Goal: Complete application form: Complete application form

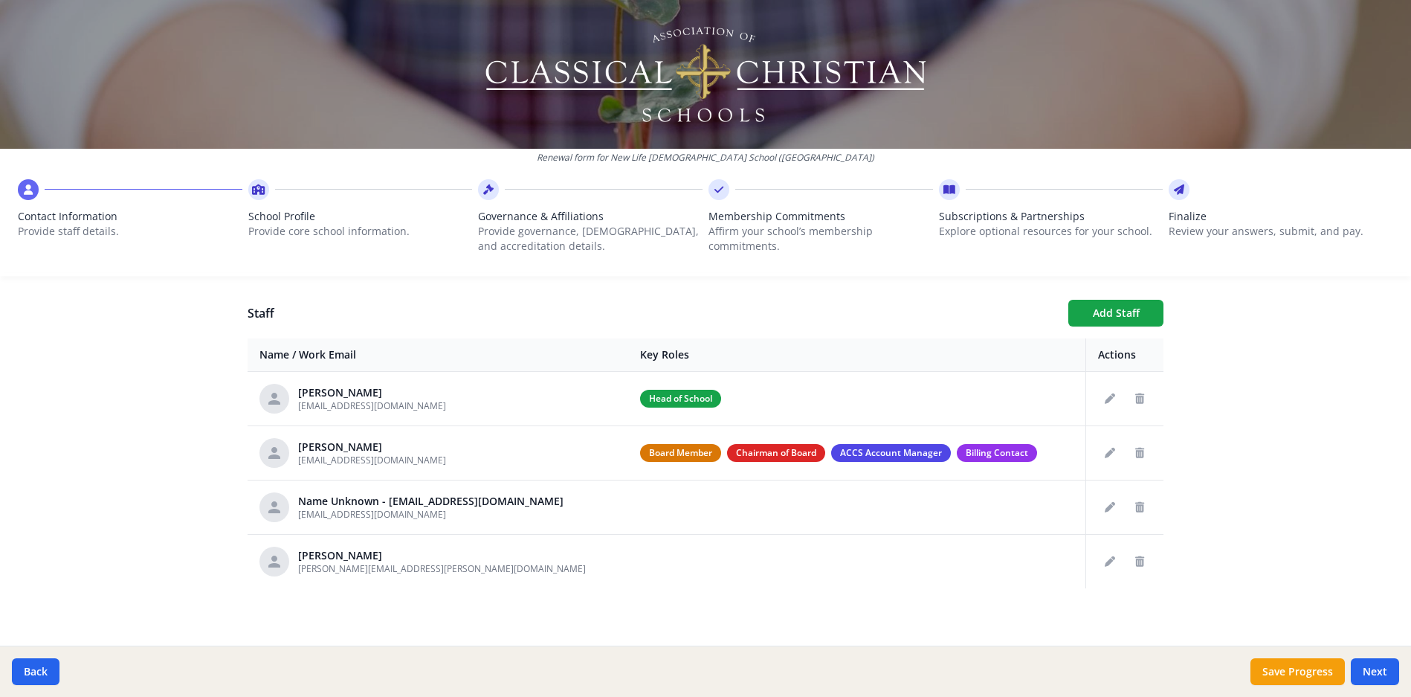
scroll to position [530, 0]
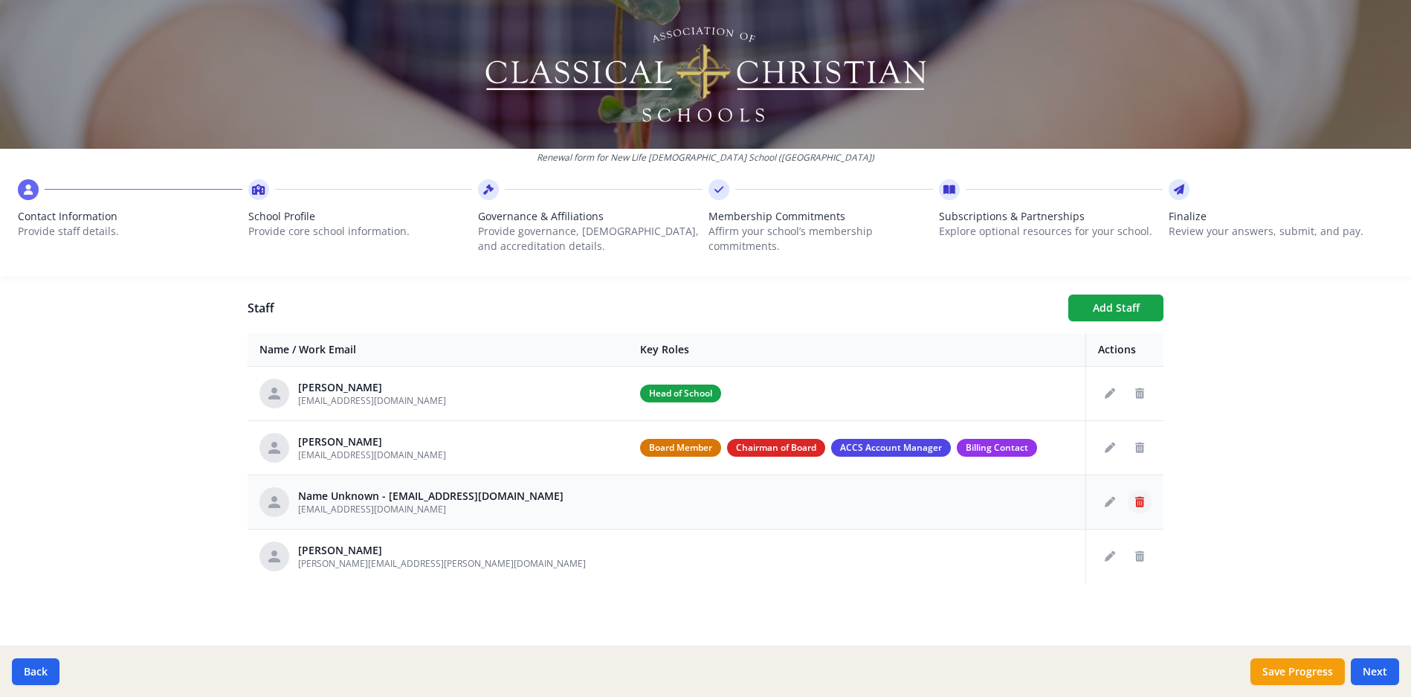
click at [1136, 501] on icon "Delete staff" at bounding box center [1139, 502] width 9 height 10
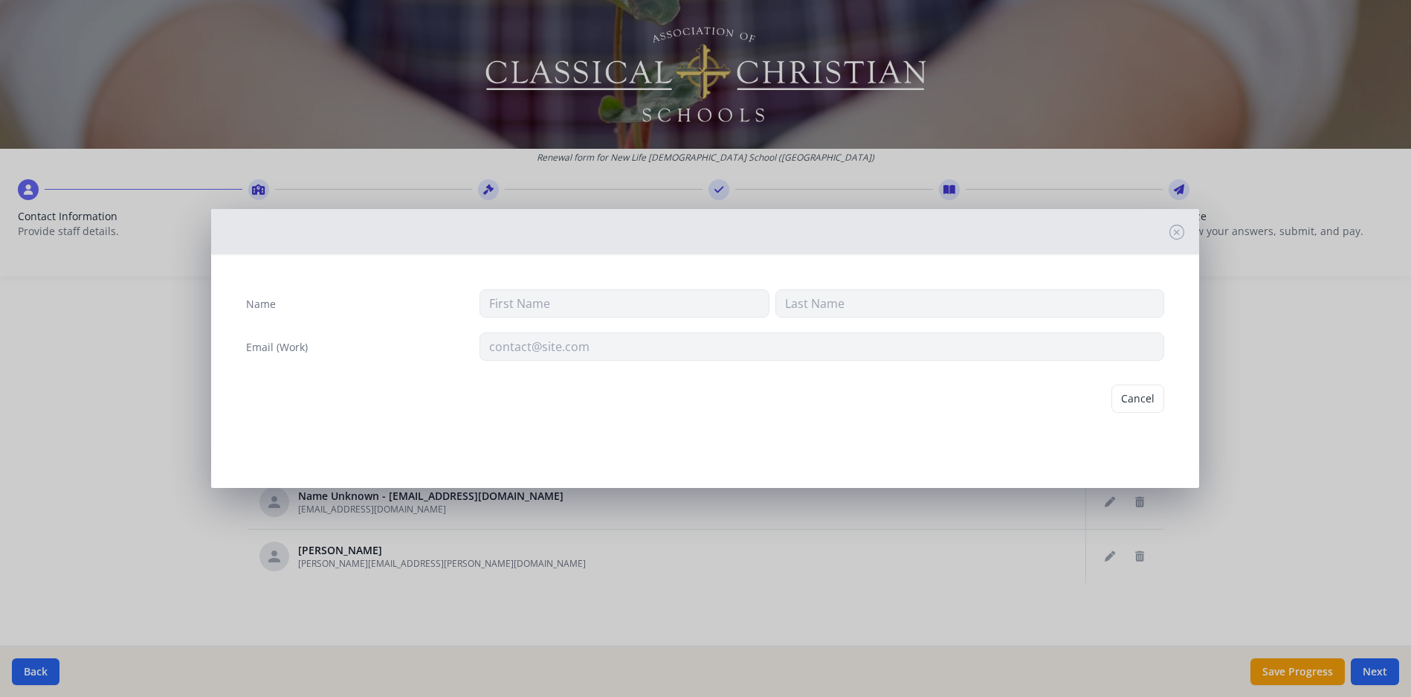
type input "[EMAIL_ADDRESS][DOMAIN_NAME]"
click at [1133, 392] on button "Delete" at bounding box center [1138, 398] width 51 height 28
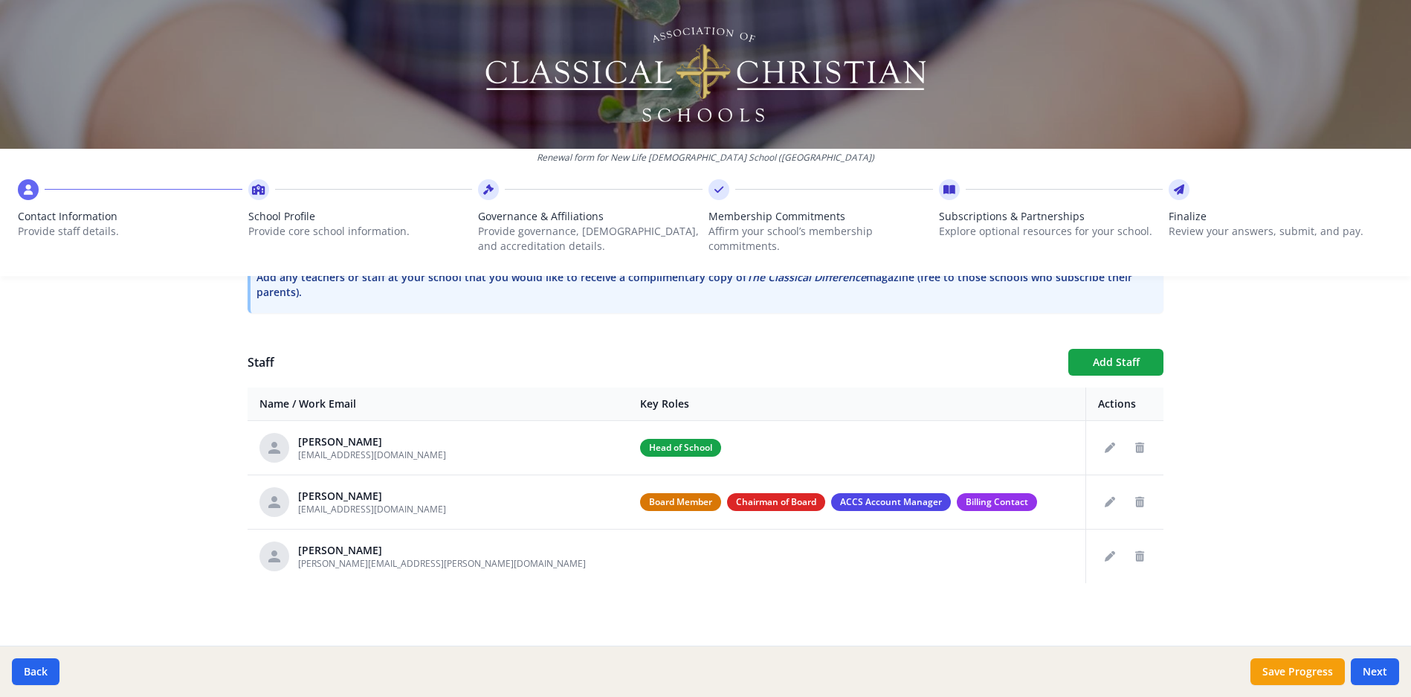
scroll to position [476, 0]
click at [1098, 552] on button "Edit staff" at bounding box center [1110, 556] width 24 height 24
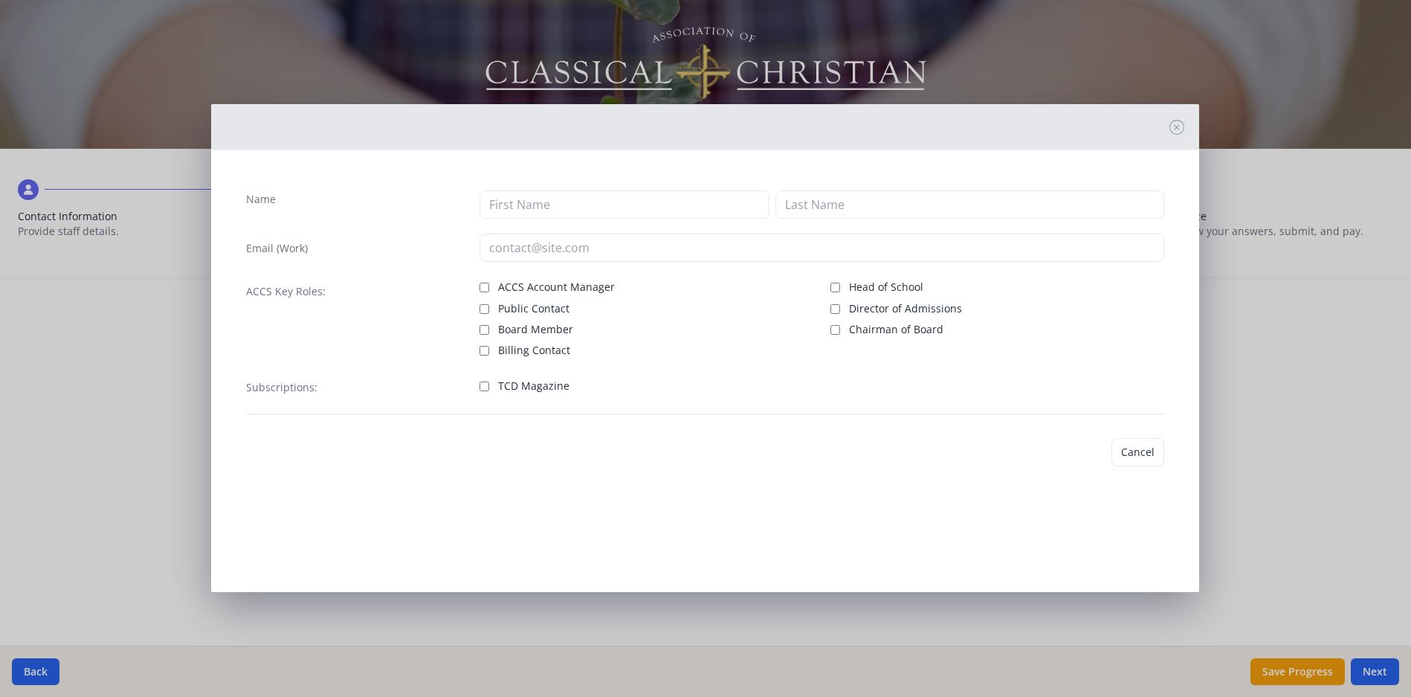
type input "Aimee"
type input "Dubbs"
type input "aimee.dubbs@gmail.com"
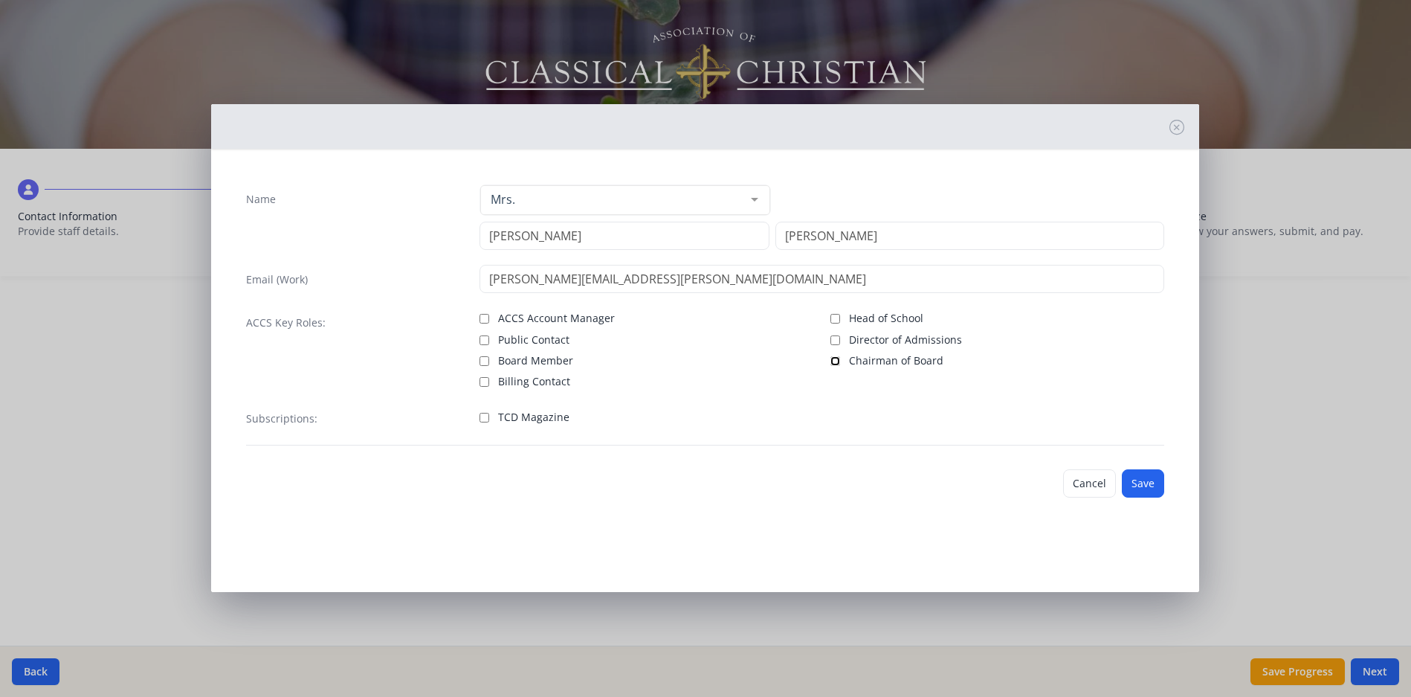
click at [836, 361] on input "Chairman of Board" at bounding box center [835, 361] width 10 height 10
checkbox input "true"
click at [484, 361] on input "Board Member" at bounding box center [484, 361] width 10 height 10
checkbox input "true"
click at [1144, 483] on button "Save" at bounding box center [1143, 483] width 42 height 28
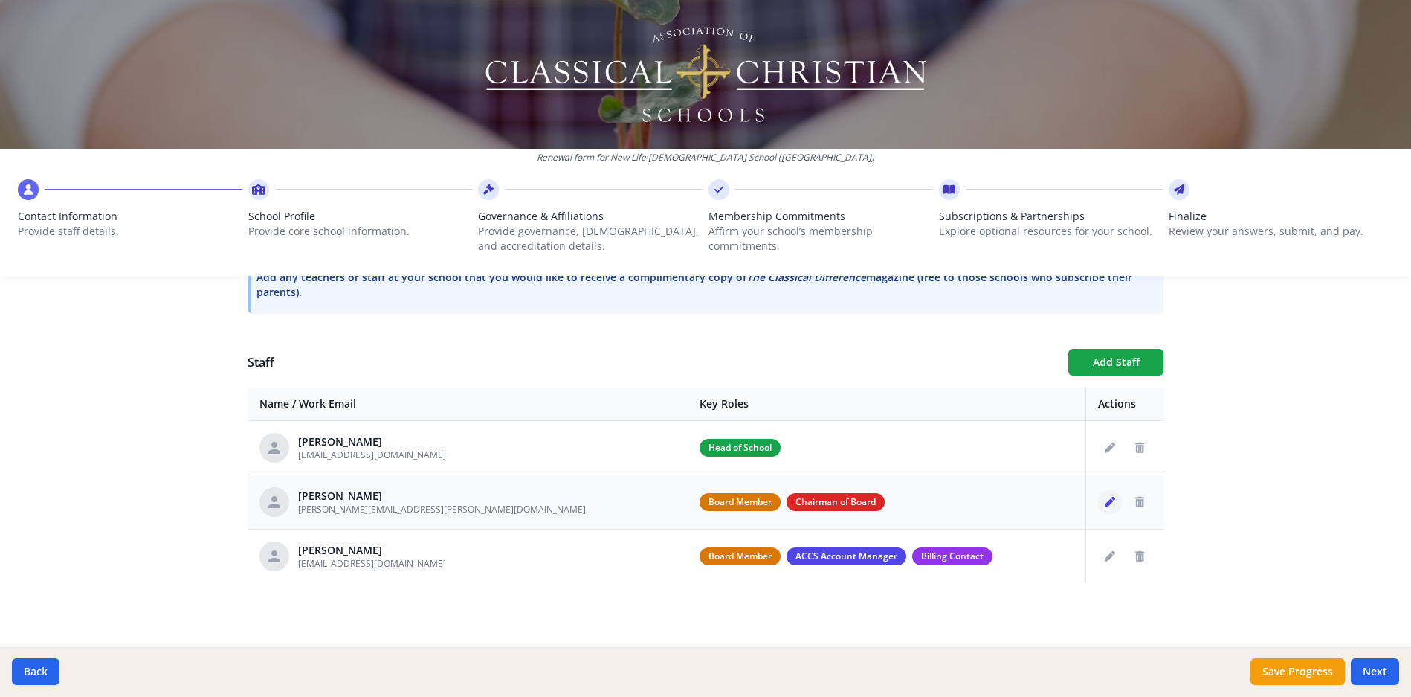
click at [1105, 501] on icon "Edit staff" at bounding box center [1110, 502] width 10 height 10
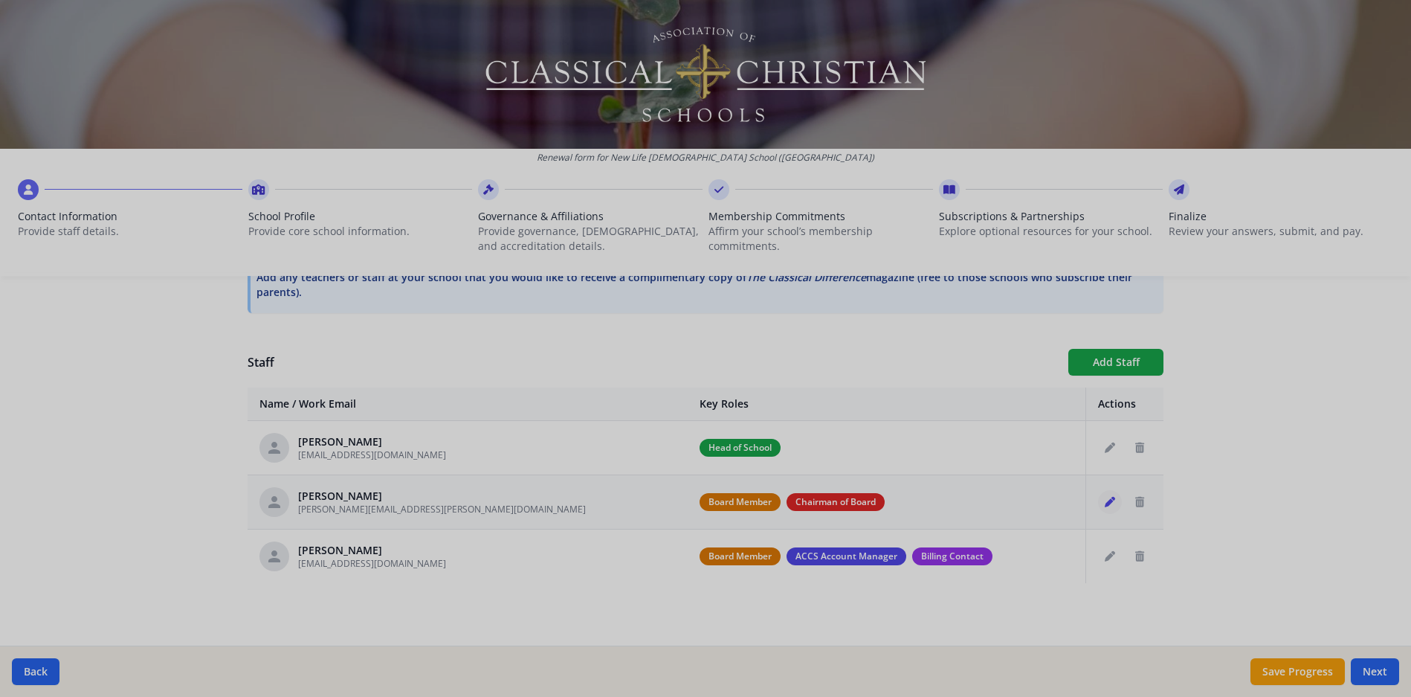
type input "Aimee"
type input "Dubbs"
type input "aimee.dubbs@gmail.com"
checkbox input "true"
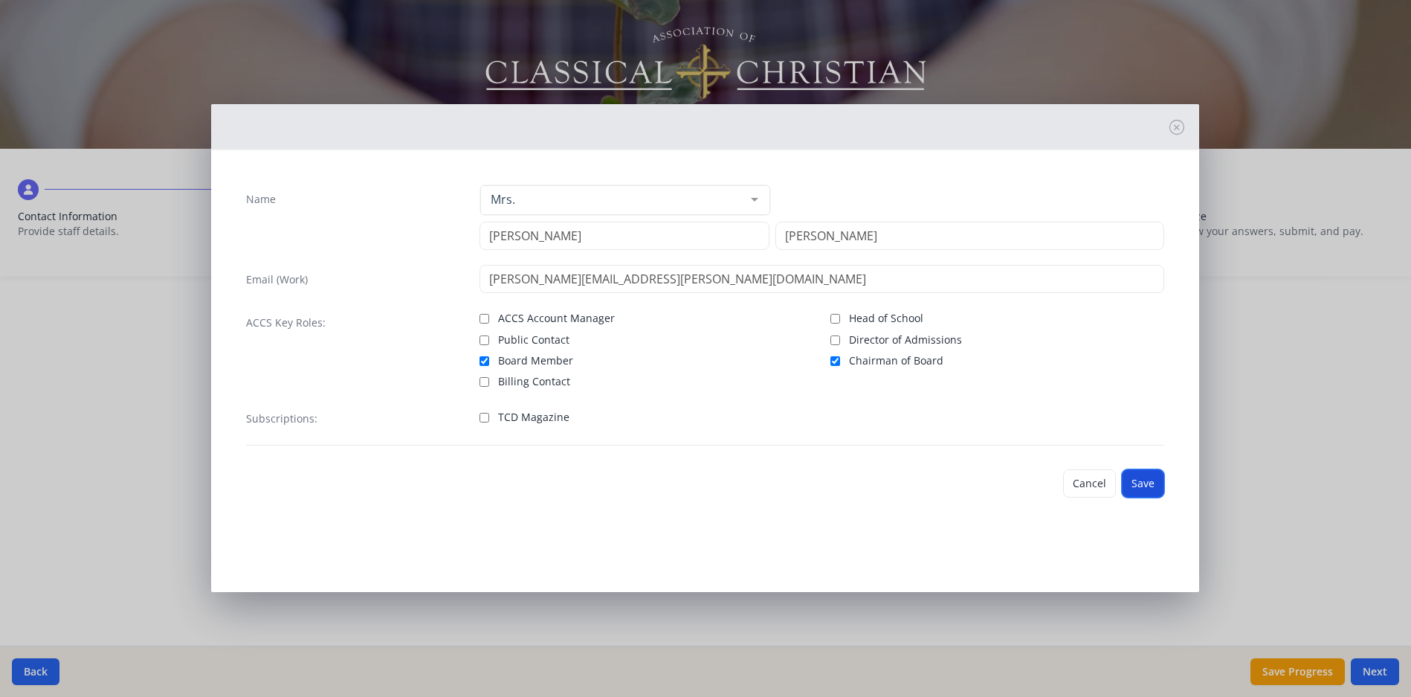
click at [1157, 491] on button "Save" at bounding box center [1143, 483] width 42 height 28
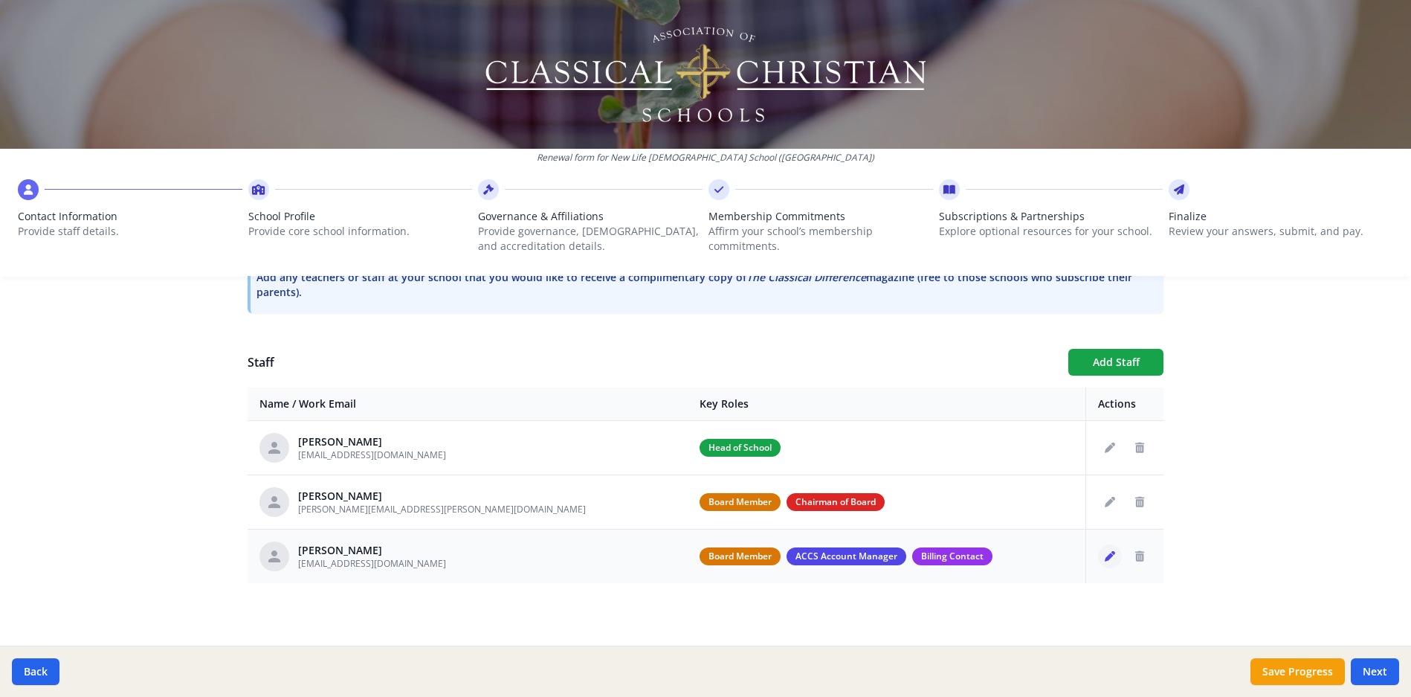
click at [1105, 554] on icon "Edit staff" at bounding box center [1110, 556] width 10 height 10
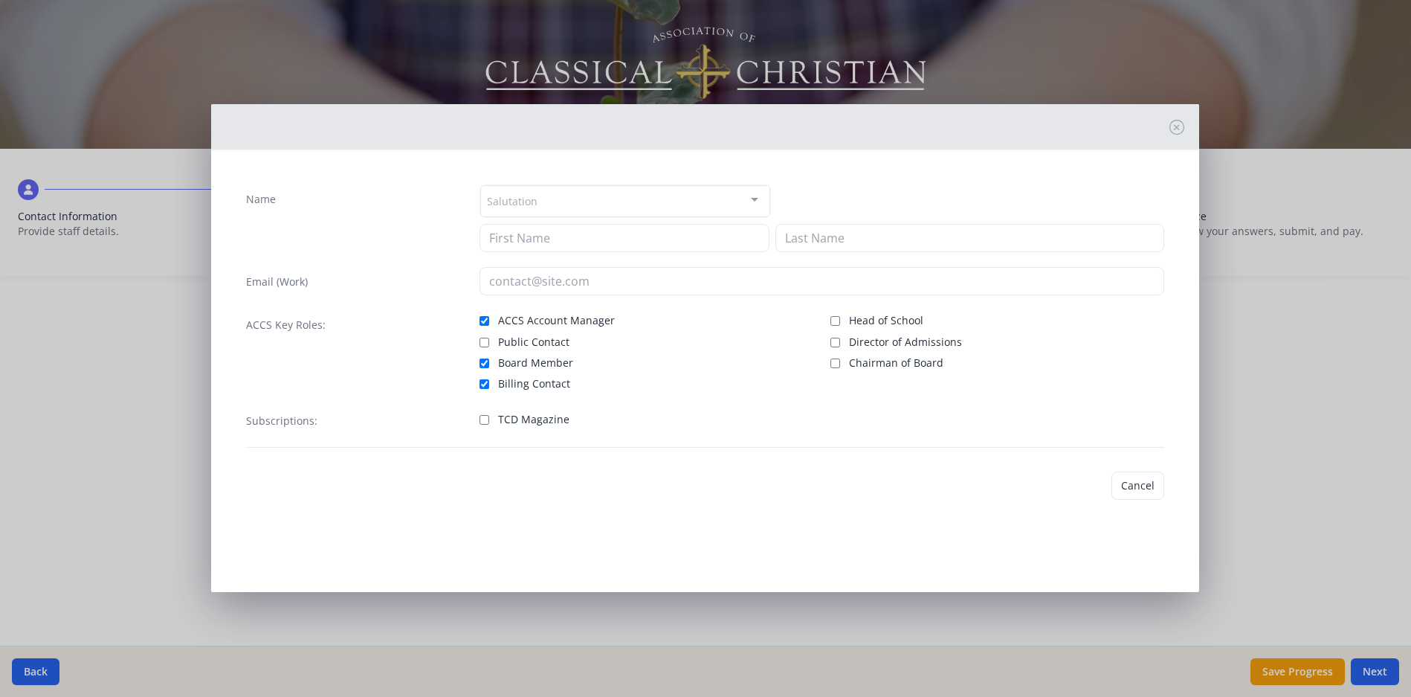
type input "Lorraine"
type input "Kooy"
type input "nlcs@nlcs.us"
checkbox input "true"
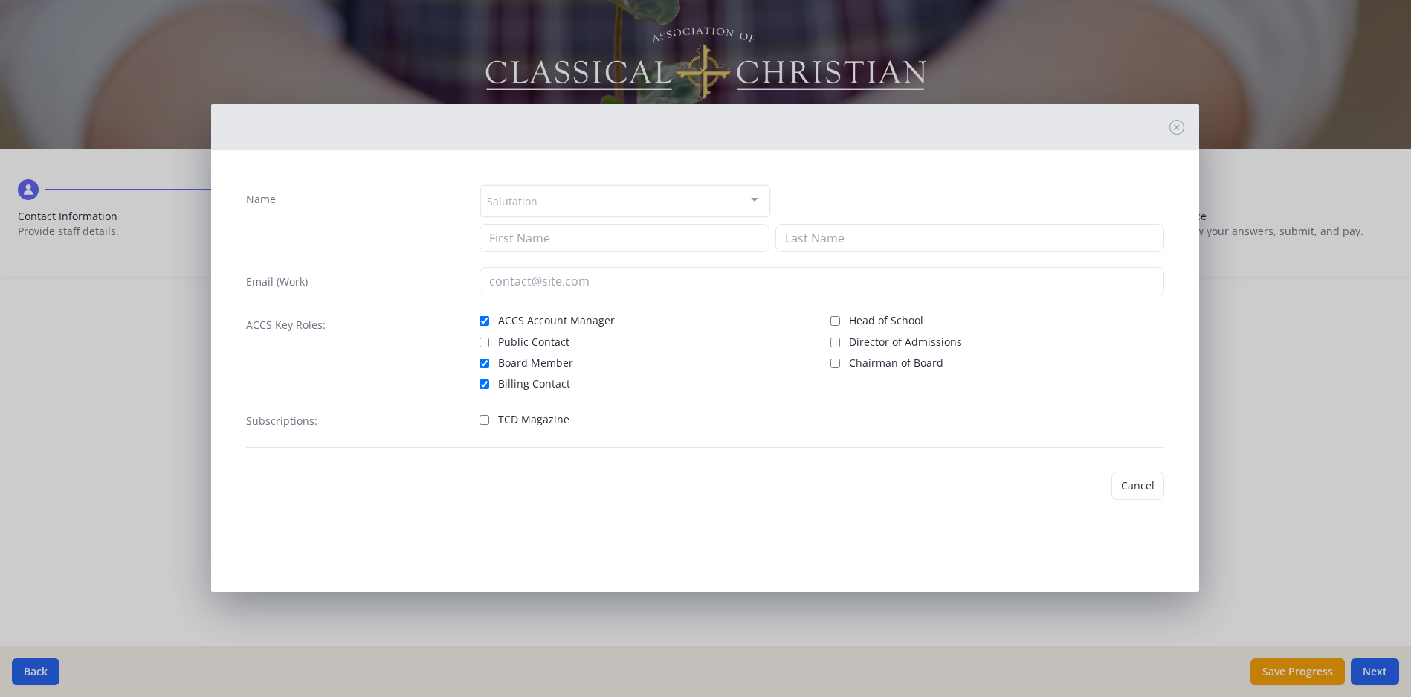
checkbox input "true"
click at [485, 362] on input "Board Member" at bounding box center [484, 363] width 10 height 10
checkbox input "false"
click at [1151, 481] on button "Save" at bounding box center [1143, 485] width 42 height 28
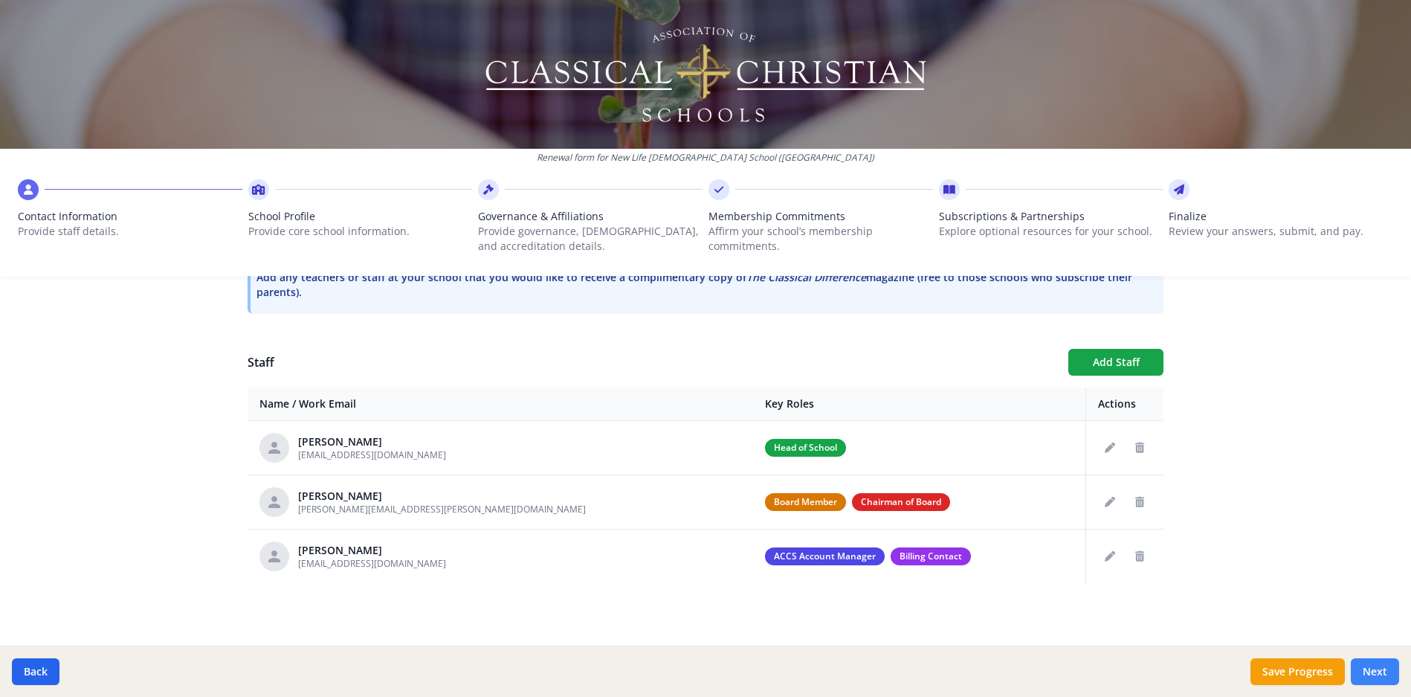
click at [1374, 666] on button "Next" at bounding box center [1375, 671] width 48 height 27
type input "(509) 754-5558"
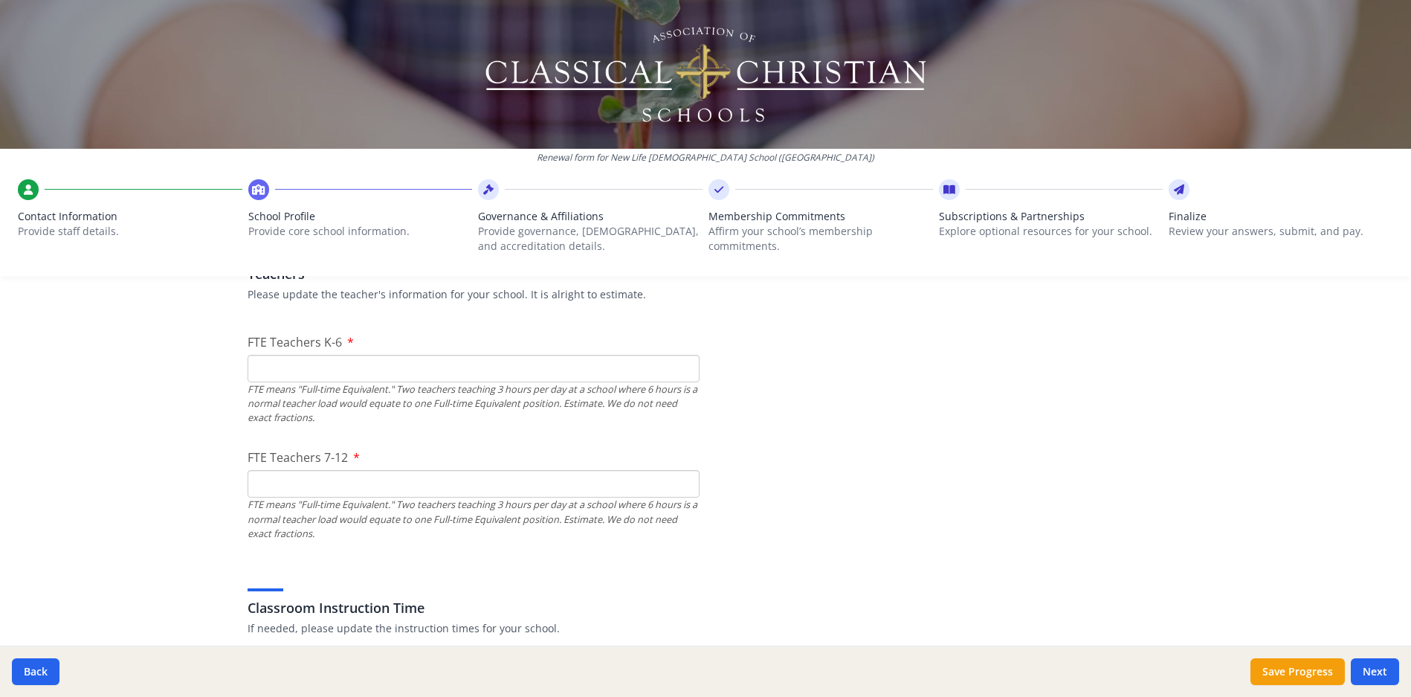
scroll to position [875, 0]
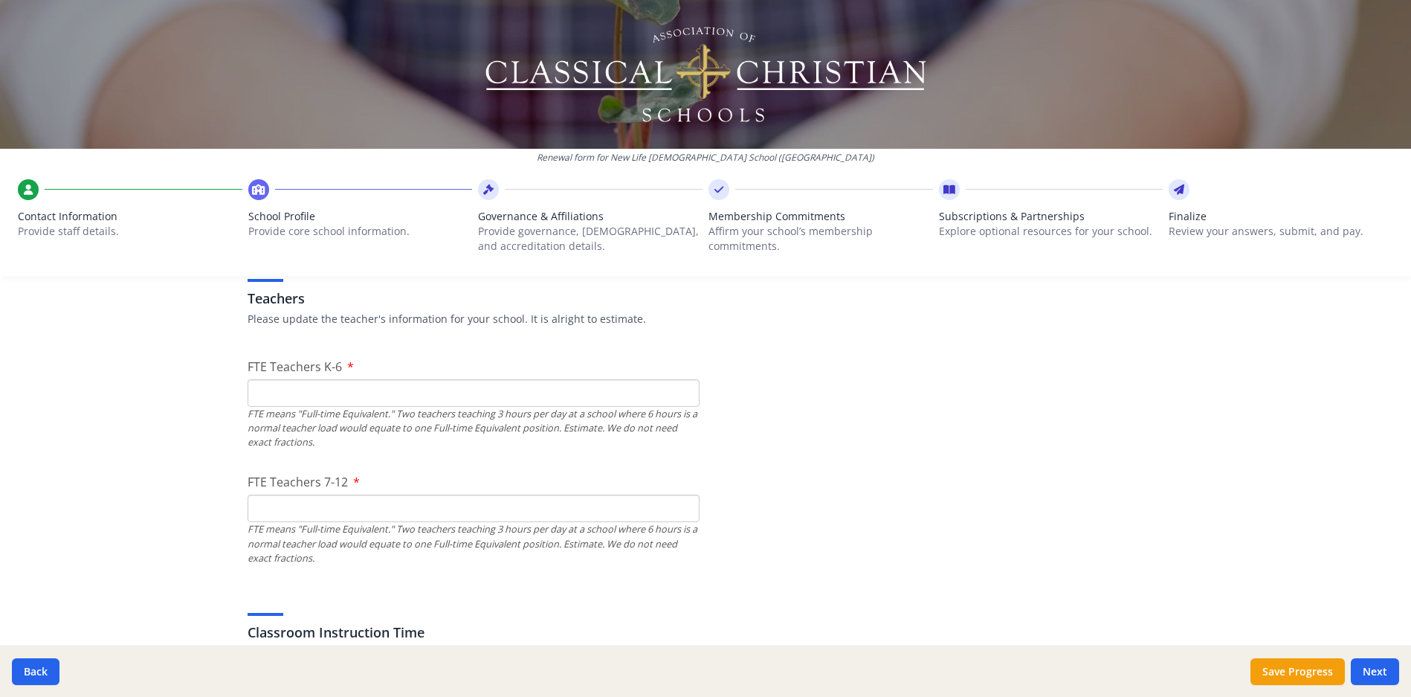
click at [298, 399] on input "FTE Teachers K-6" at bounding box center [474, 393] width 452 height 28
click at [682, 390] on input "1" at bounding box center [474, 393] width 452 height 28
click at [682, 390] on input "2" at bounding box center [474, 393] width 452 height 28
click at [682, 390] on input "3" at bounding box center [474, 393] width 452 height 28
click at [682, 390] on input "6" at bounding box center [474, 393] width 452 height 28
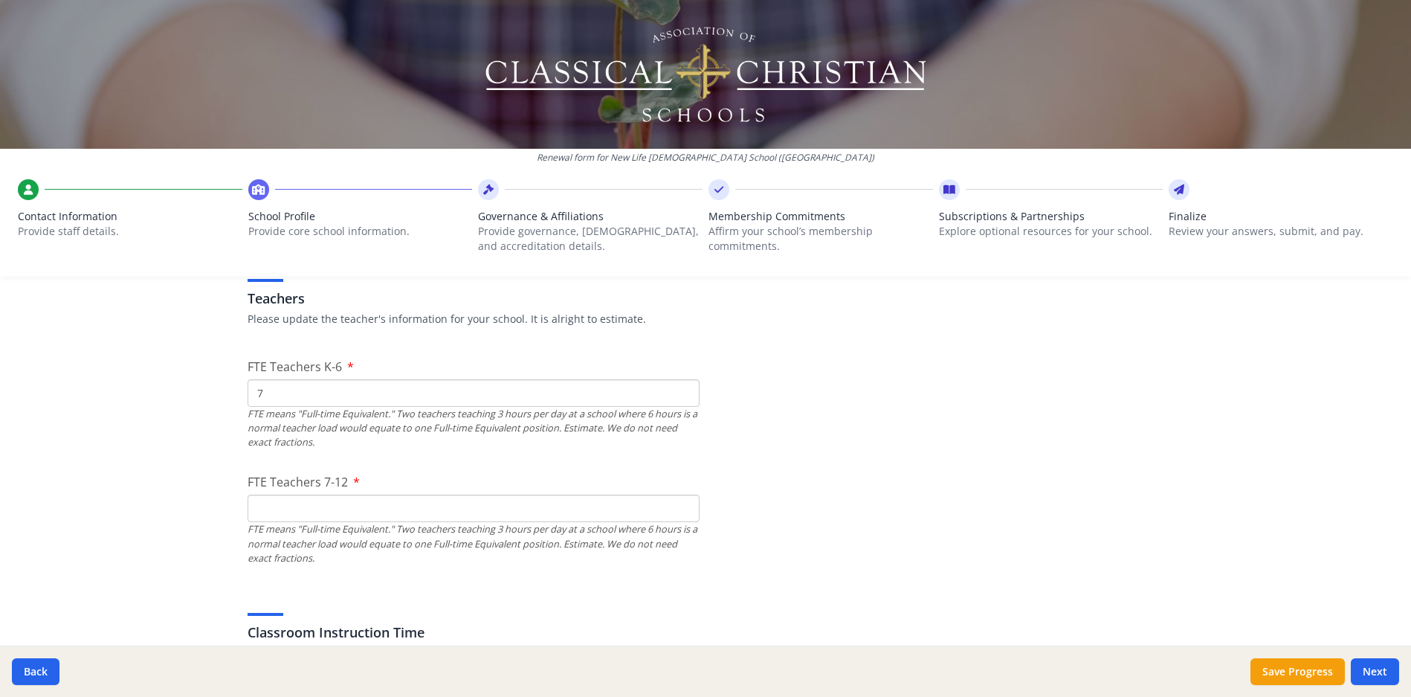
type input "7"
click at [682, 390] on input "7" at bounding box center [474, 393] width 452 height 28
click at [323, 505] on input "FTE Teachers 7-12" at bounding box center [474, 508] width 452 height 28
click at [679, 503] on input "1" at bounding box center [474, 508] width 452 height 28
click at [679, 503] on input "2" at bounding box center [474, 508] width 452 height 28
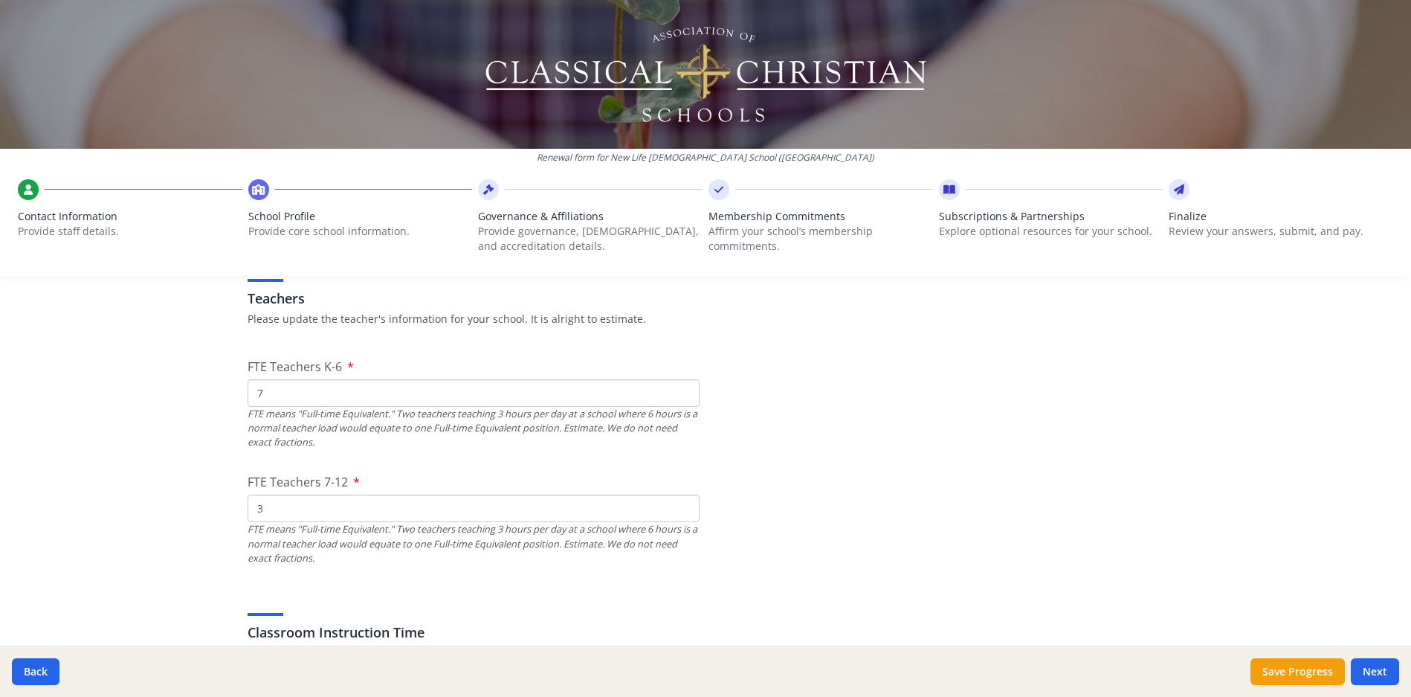
click at [679, 503] on input "3" at bounding box center [474, 508] width 452 height 28
click at [679, 503] on input "4" at bounding box center [474, 508] width 452 height 28
type input "5"
click at [678, 504] on input "5" at bounding box center [474, 508] width 452 height 28
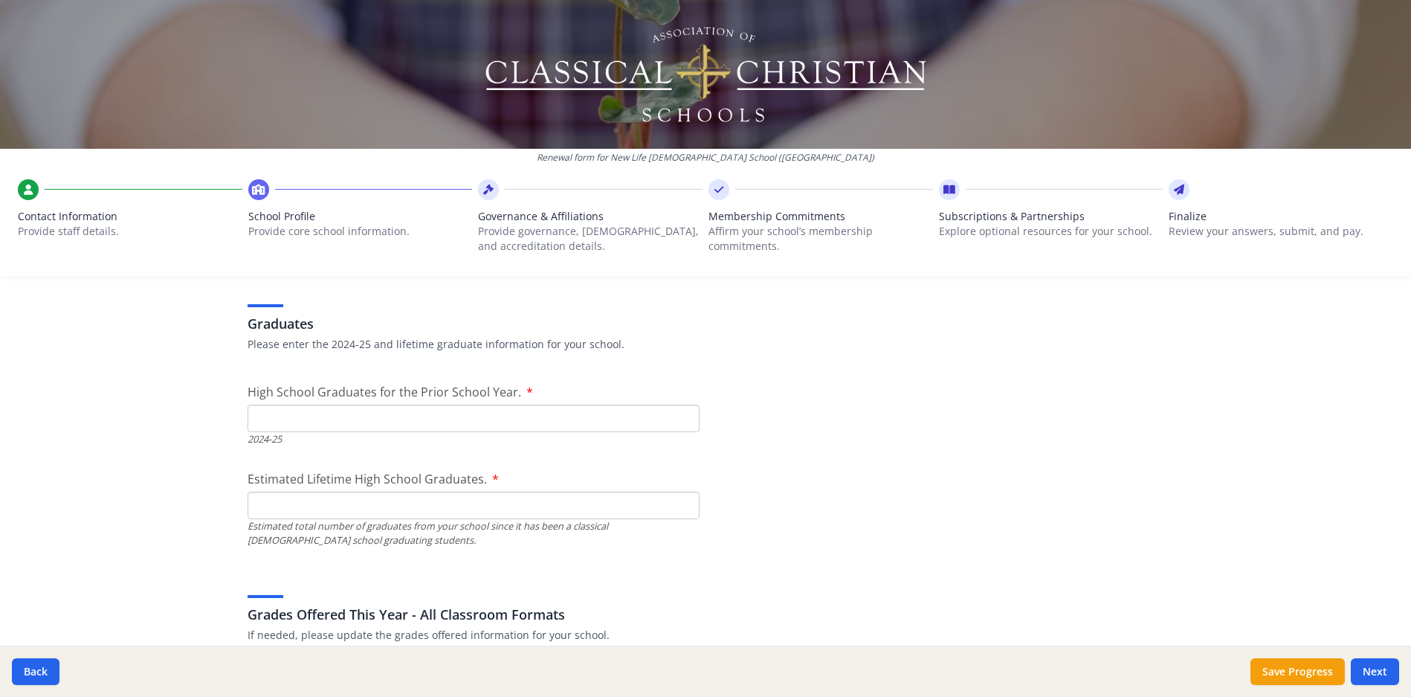
scroll to position [2103, 0]
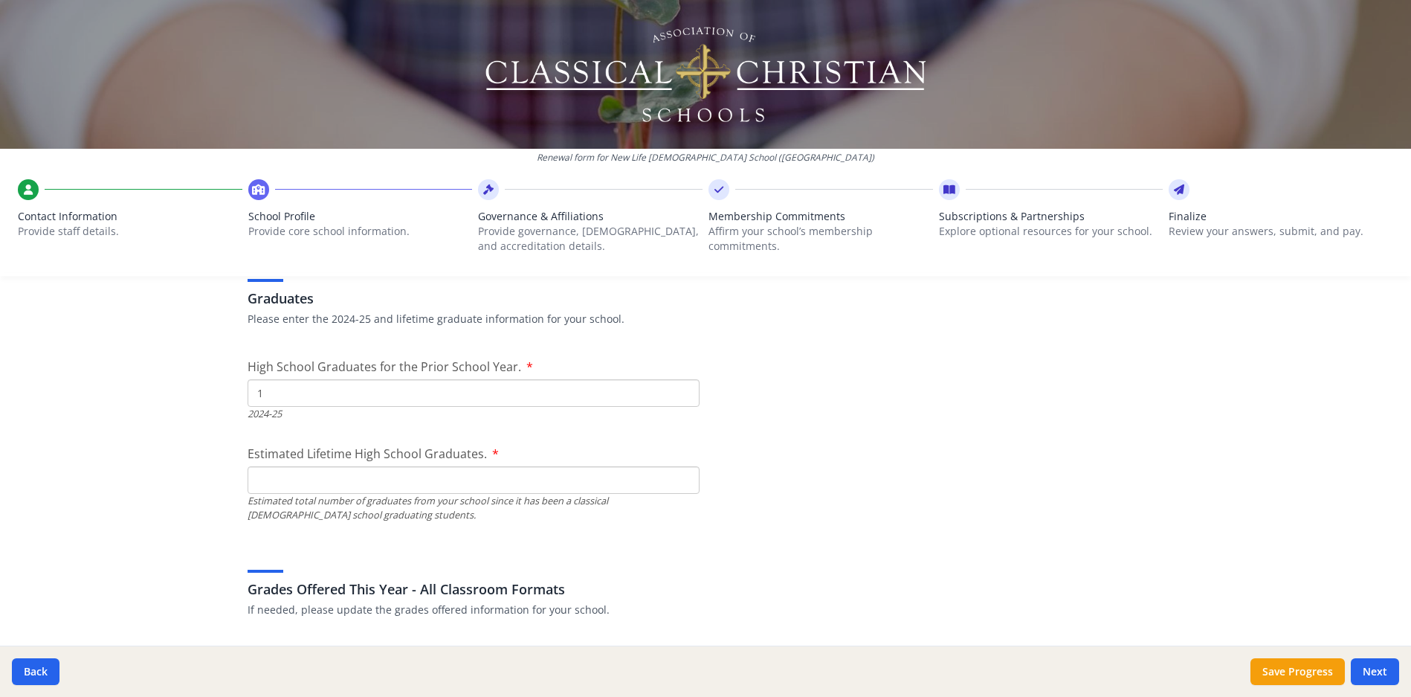
type input "1"
click at [679, 390] on input "1" at bounding box center [474, 393] width 452 height 28
click at [679, 476] on input "1" at bounding box center [474, 480] width 452 height 28
click at [679, 476] on input "2" at bounding box center [474, 480] width 452 height 28
type input "3"
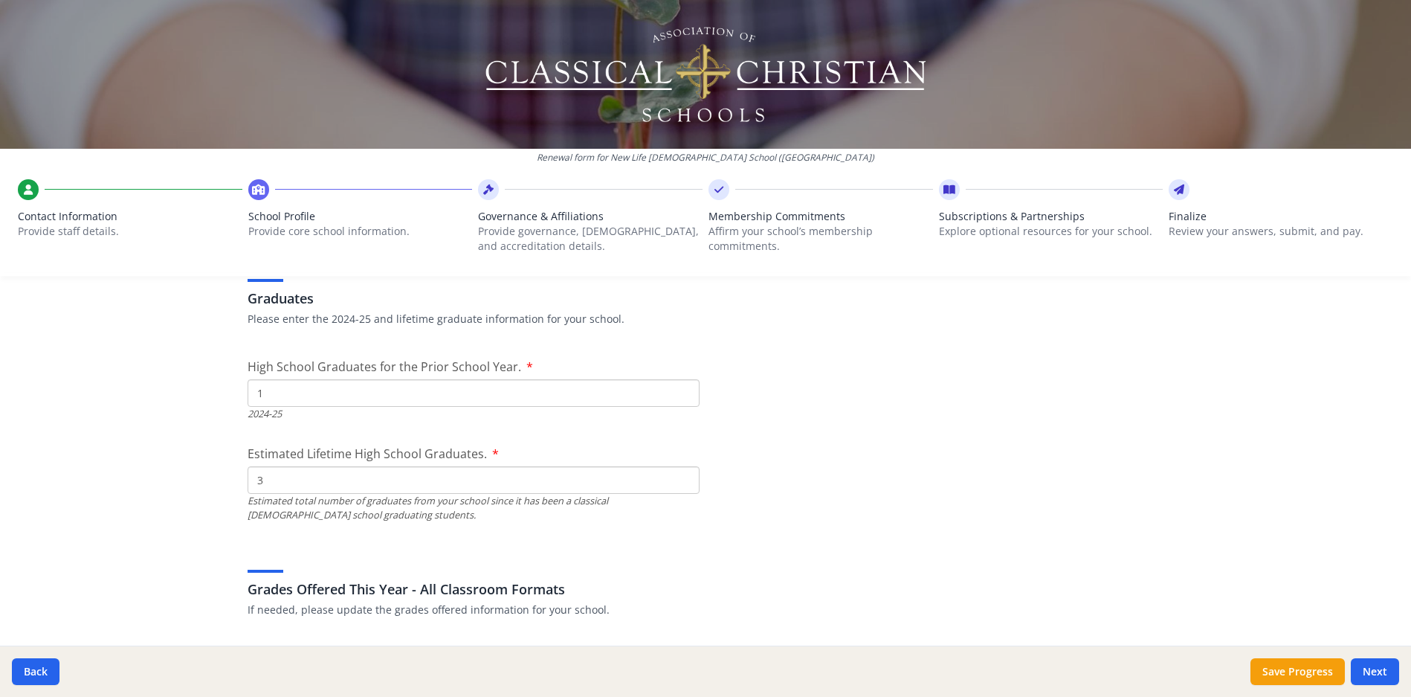
click at [679, 476] on input "3" at bounding box center [474, 480] width 452 height 28
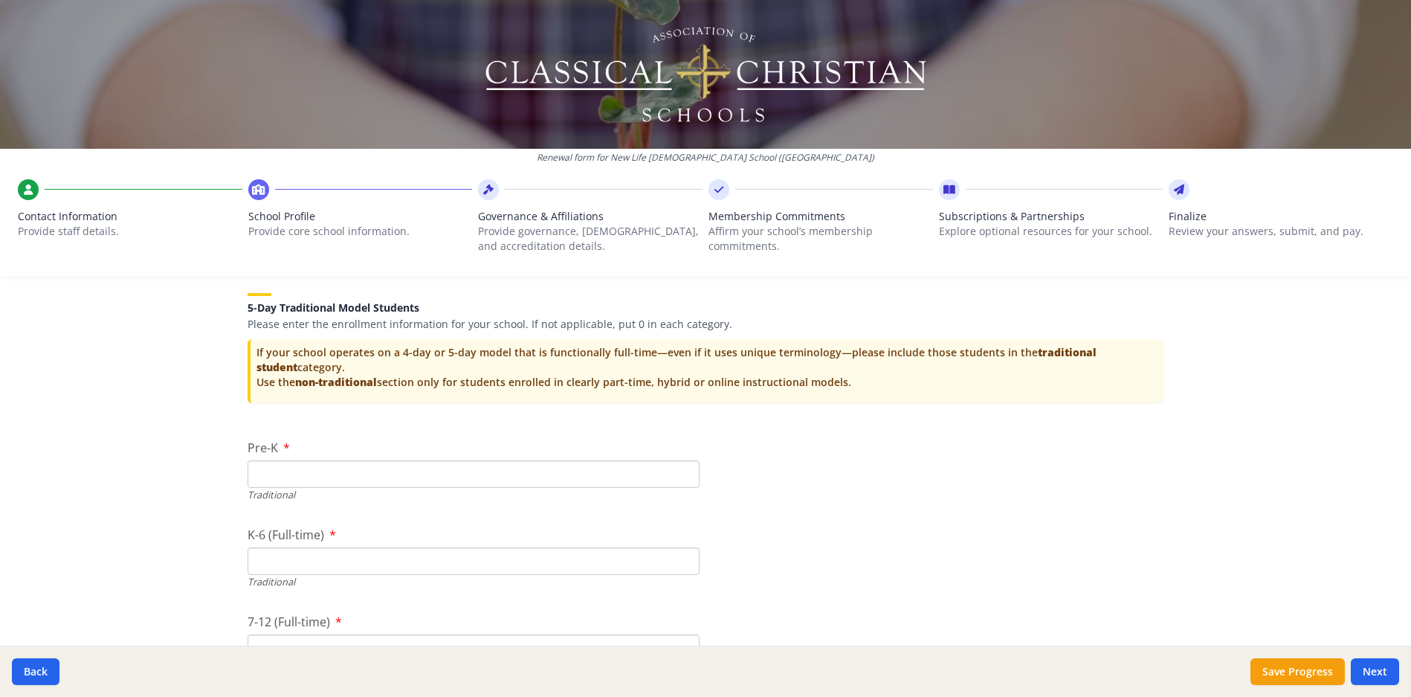
scroll to position [2994, 0]
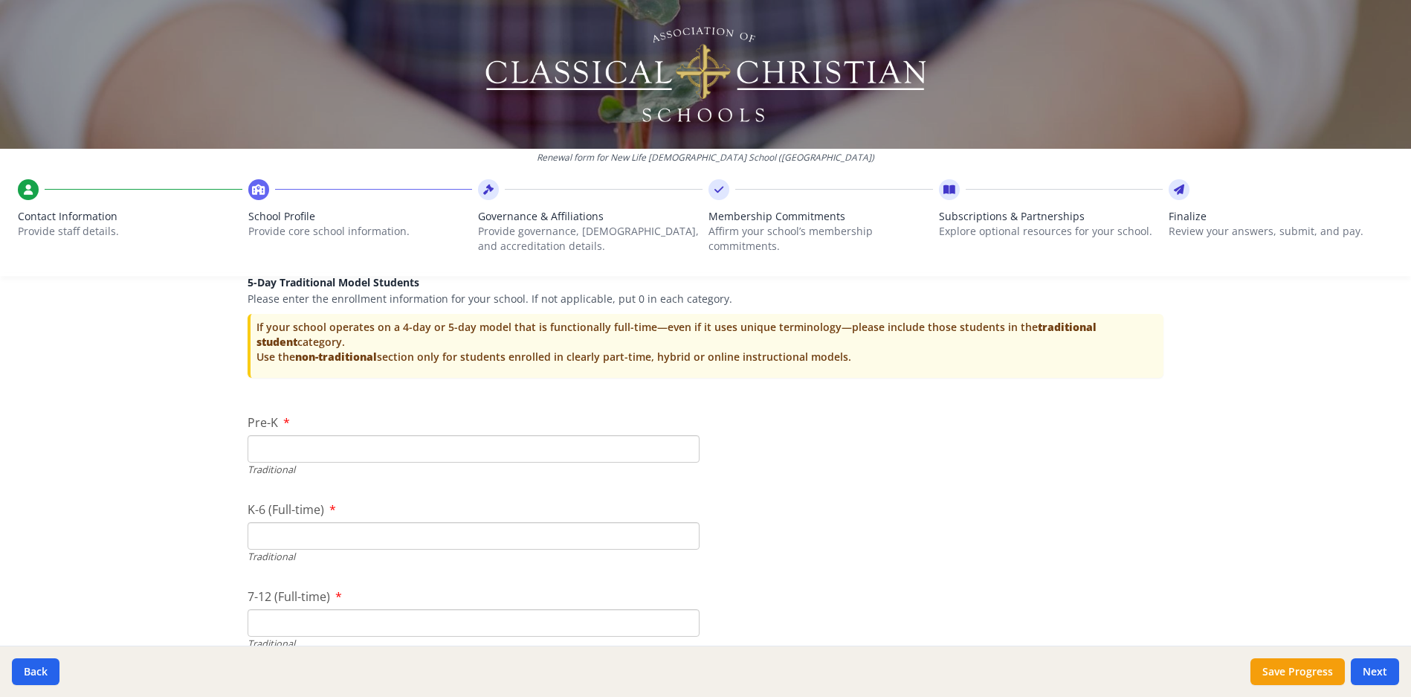
click at [427, 447] on input "Pre-K" at bounding box center [474, 449] width 452 height 28
click at [678, 447] on input "1" at bounding box center [474, 449] width 452 height 28
click at [678, 447] on input "2" at bounding box center [474, 449] width 452 height 28
click at [678, 447] on input "3" at bounding box center [474, 449] width 452 height 28
click at [678, 447] on input "4" at bounding box center [474, 449] width 452 height 28
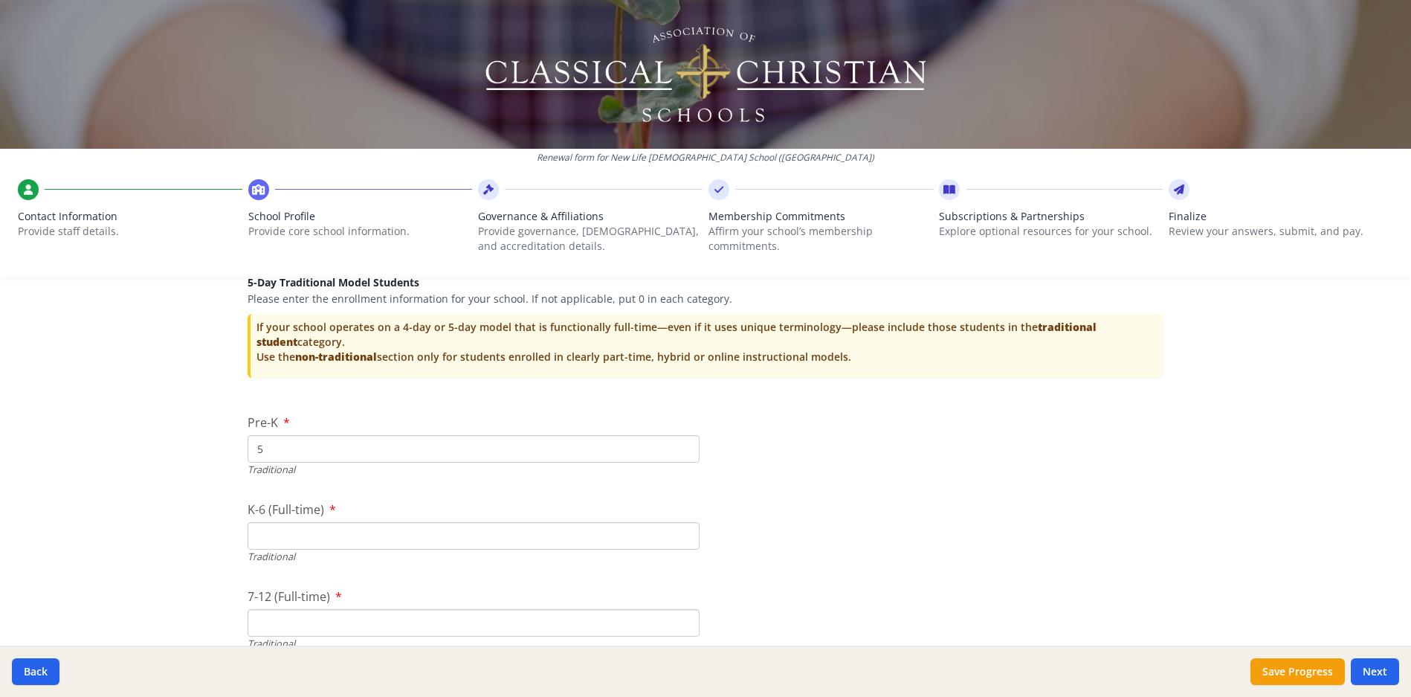
click at [678, 447] on input "5" at bounding box center [474, 449] width 452 height 28
click at [678, 447] on input "6" at bounding box center [474, 449] width 452 height 28
type input "7"
click at [678, 447] on input "7" at bounding box center [474, 449] width 452 height 28
click at [587, 536] on input "K-6 (Full-time)" at bounding box center [474, 536] width 452 height 28
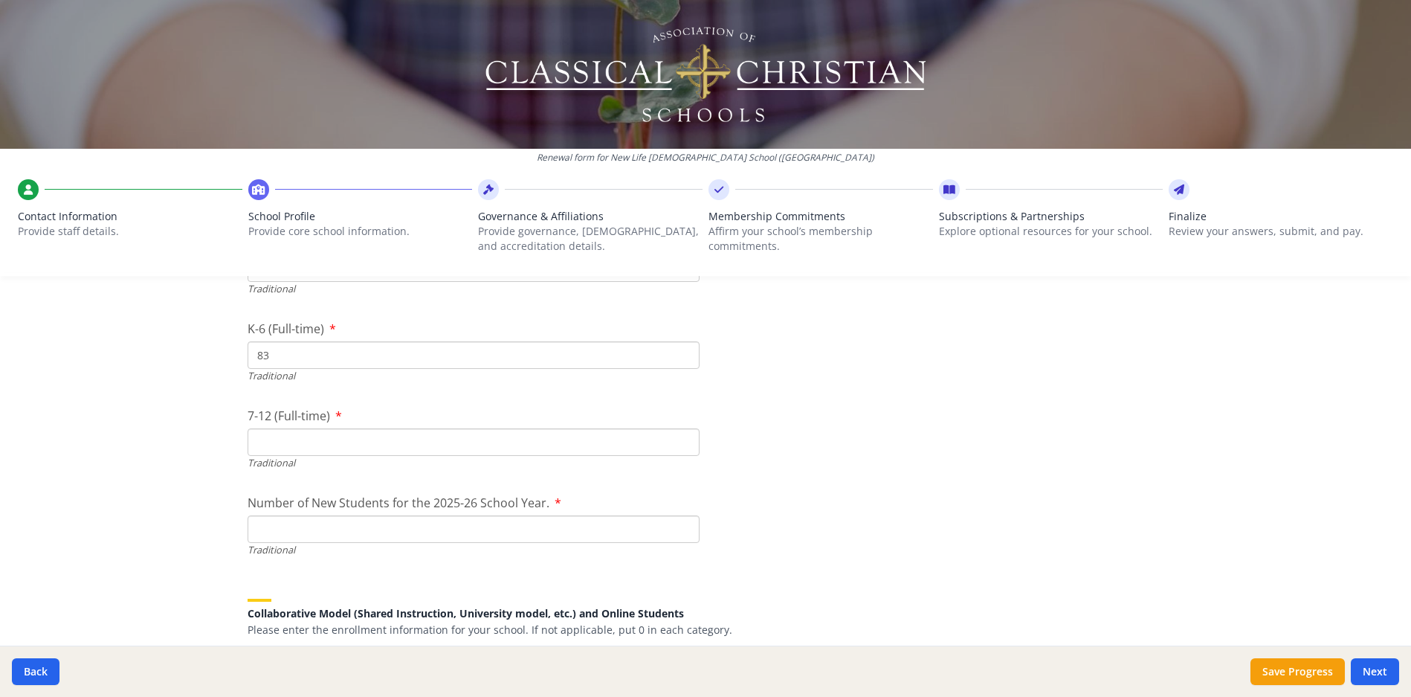
scroll to position [3249, 0]
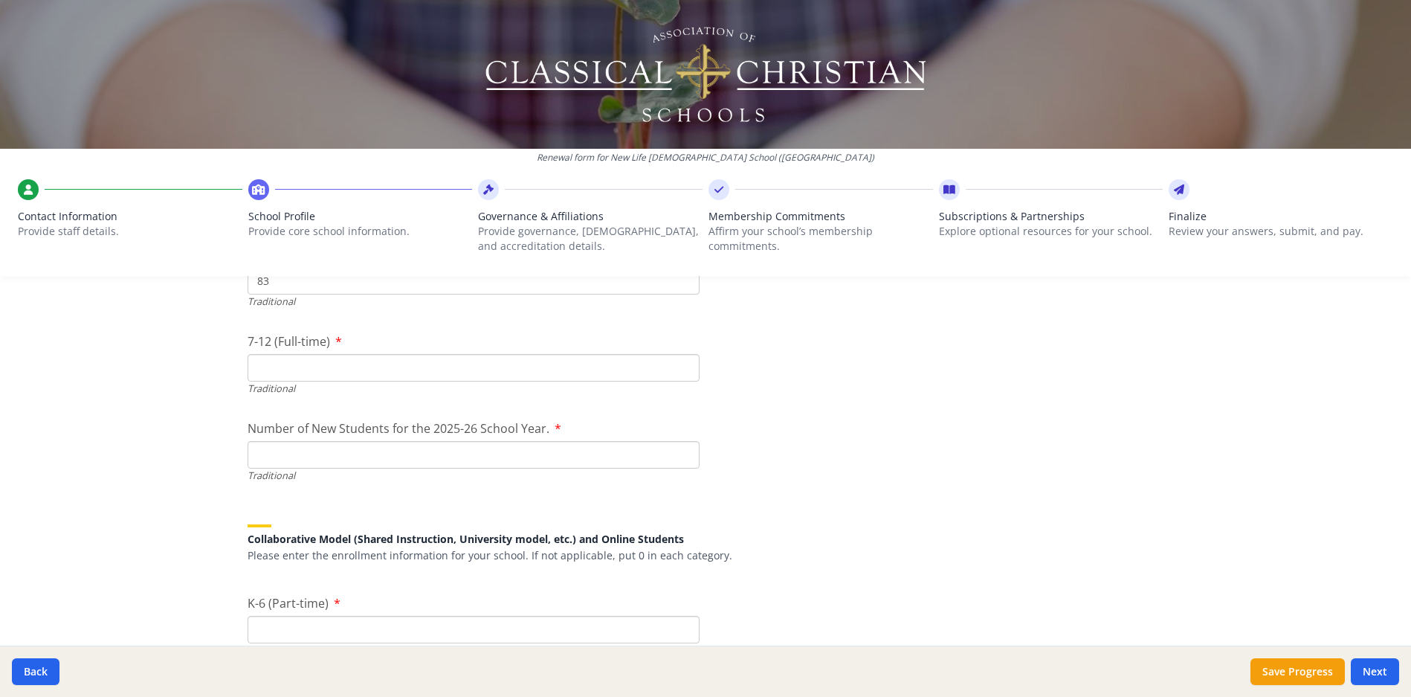
type input "83"
click at [280, 369] on input "7-12 (Full-time)" at bounding box center [474, 368] width 452 height 28
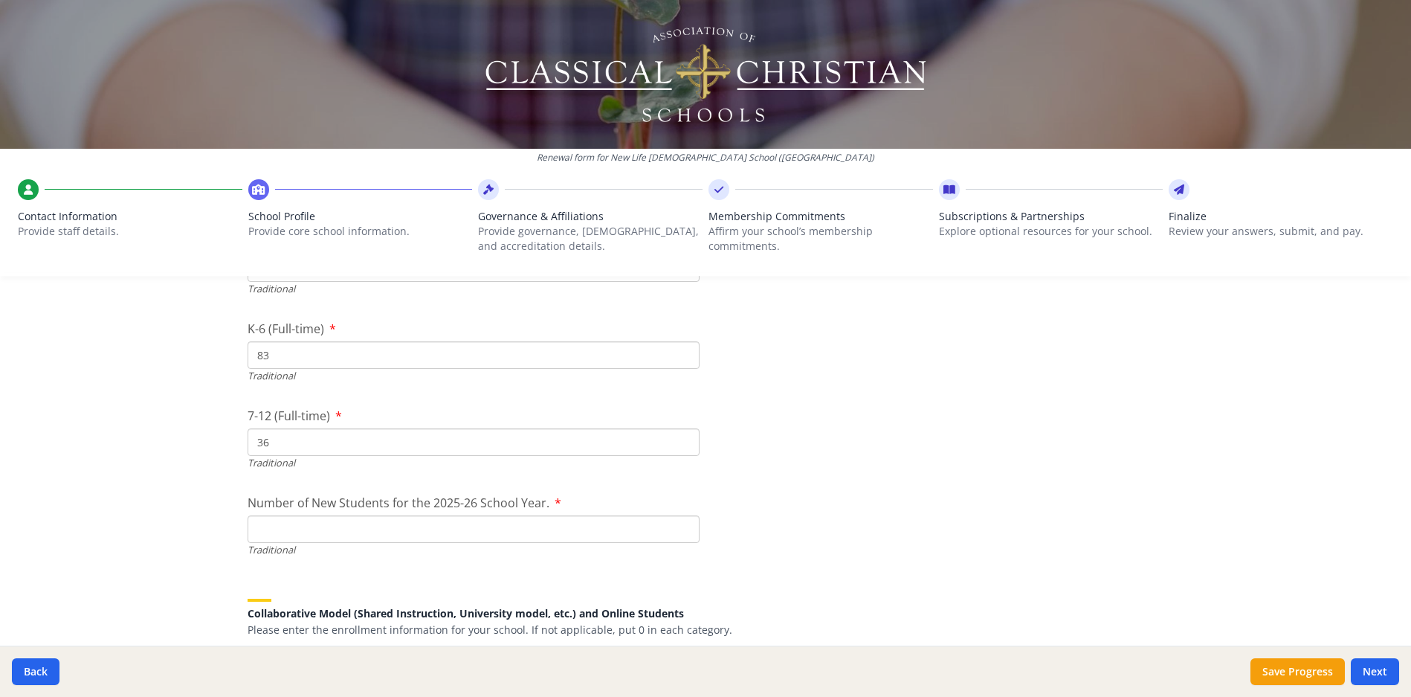
scroll to position [3256, 0]
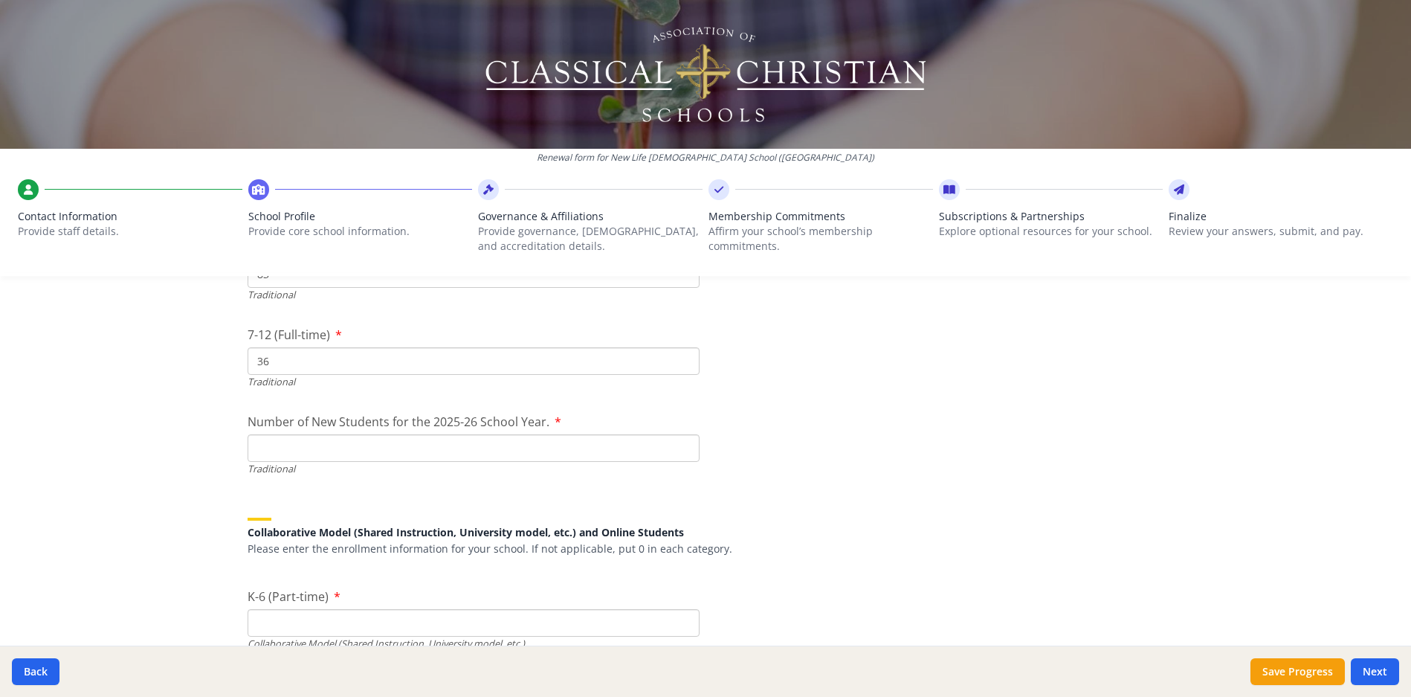
type input "36"
click at [514, 448] on input "Number of New Students for the 2025-26 School Year." at bounding box center [474, 448] width 452 height 28
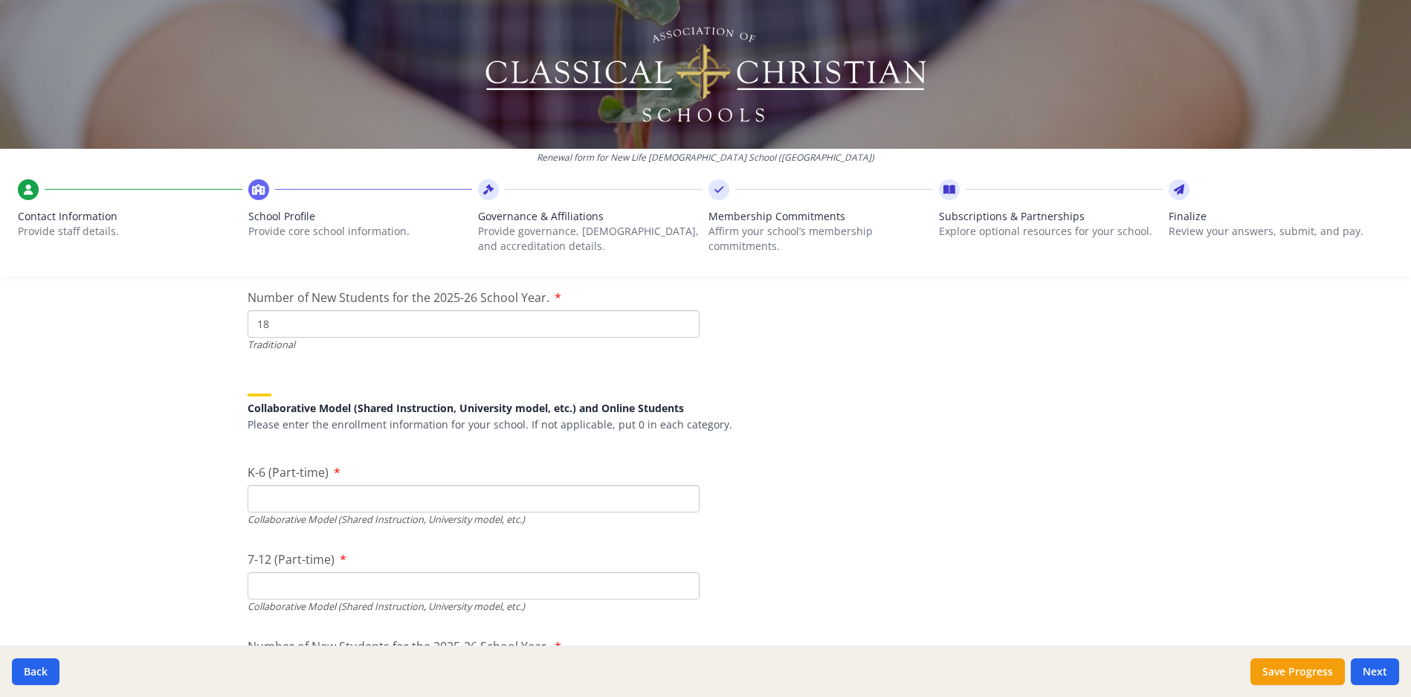
scroll to position [3424, 0]
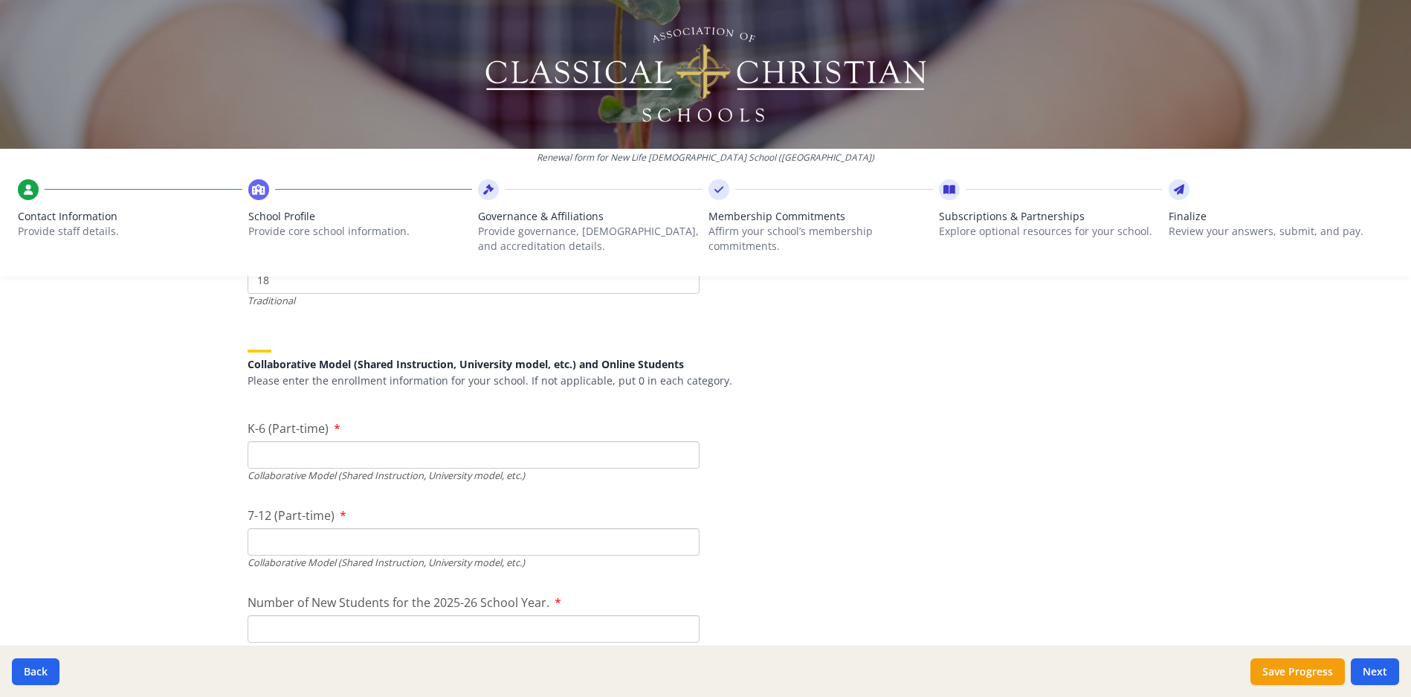
type input "18"
click at [279, 452] on input "K-6 (Part-time)" at bounding box center [474, 455] width 452 height 28
type input "0"
click at [308, 549] on input "7-12 (Part-time)" at bounding box center [474, 542] width 452 height 28
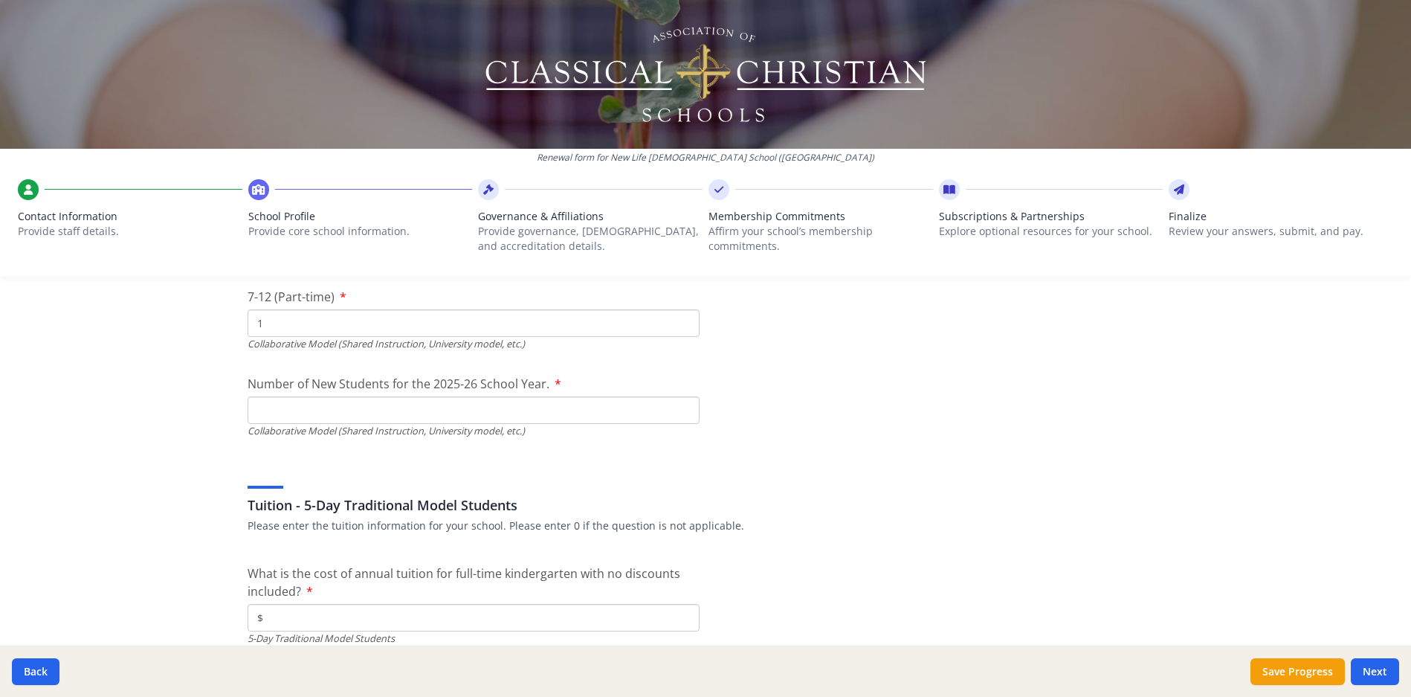
scroll to position [3729, 0]
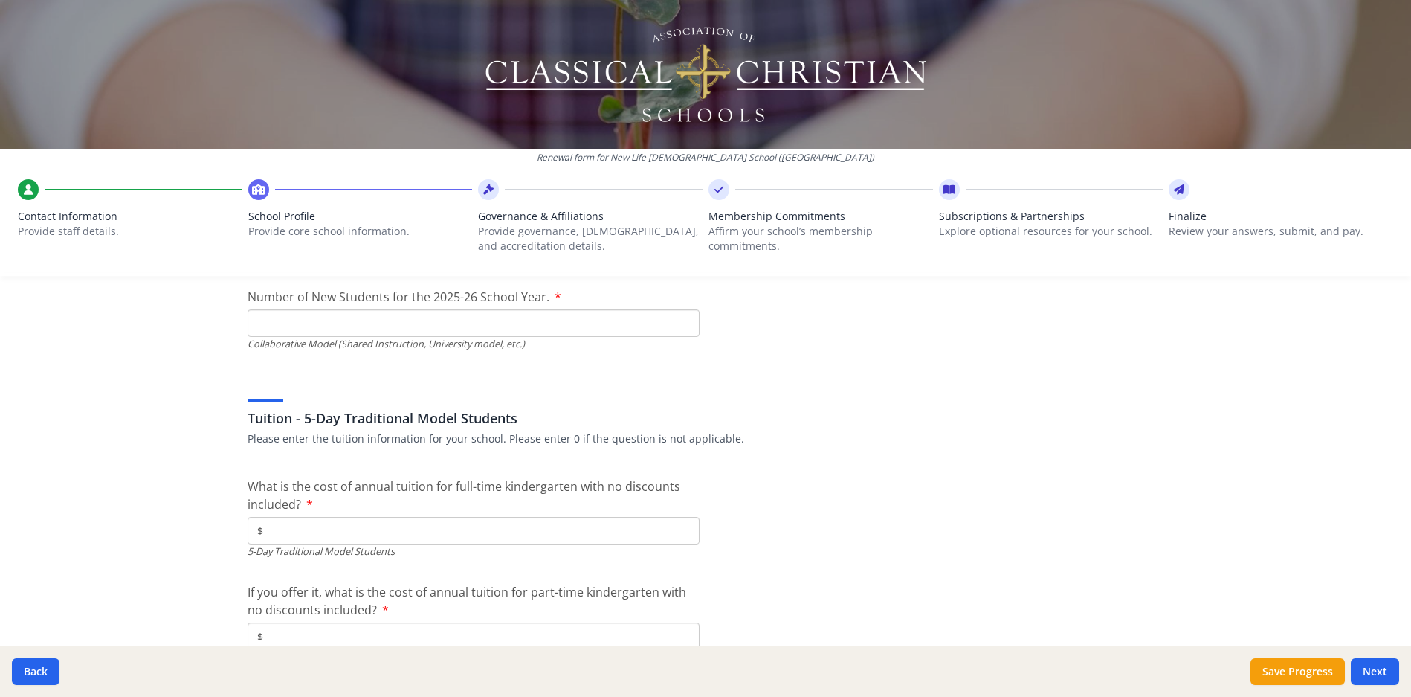
type input "1"
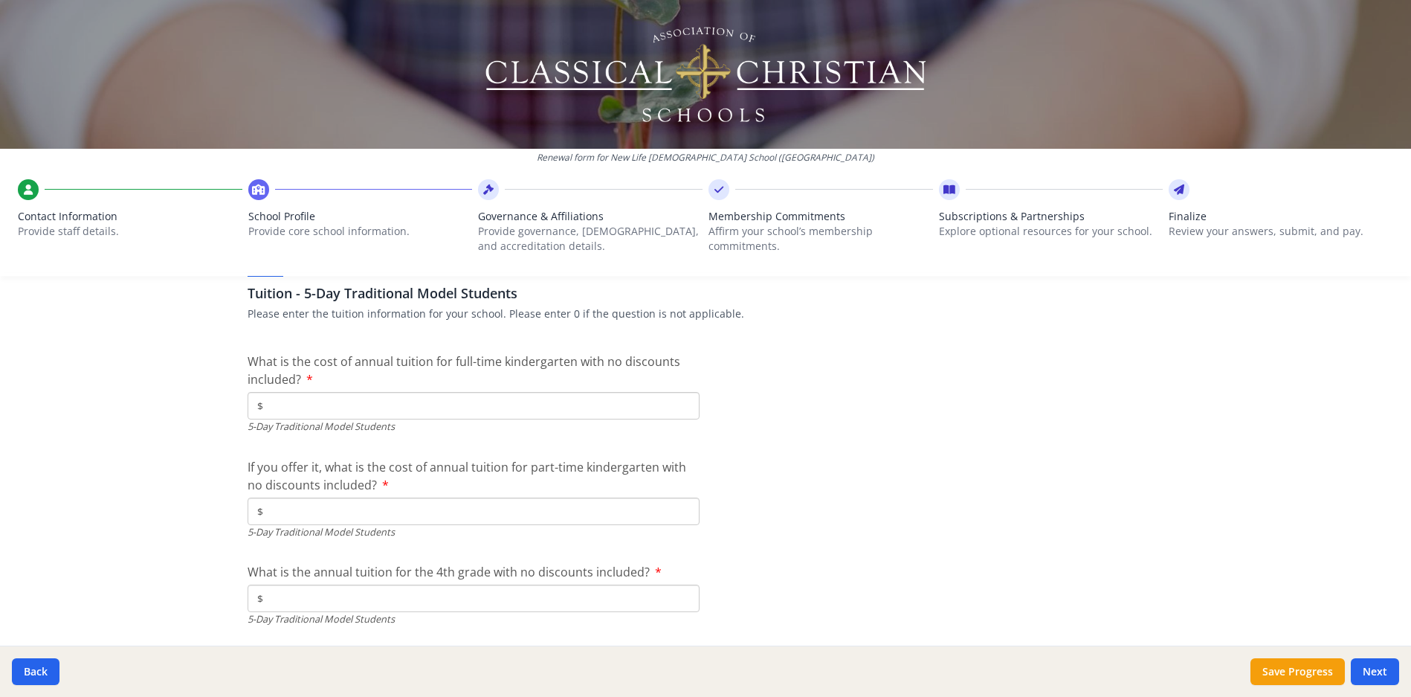
scroll to position [3879, 0]
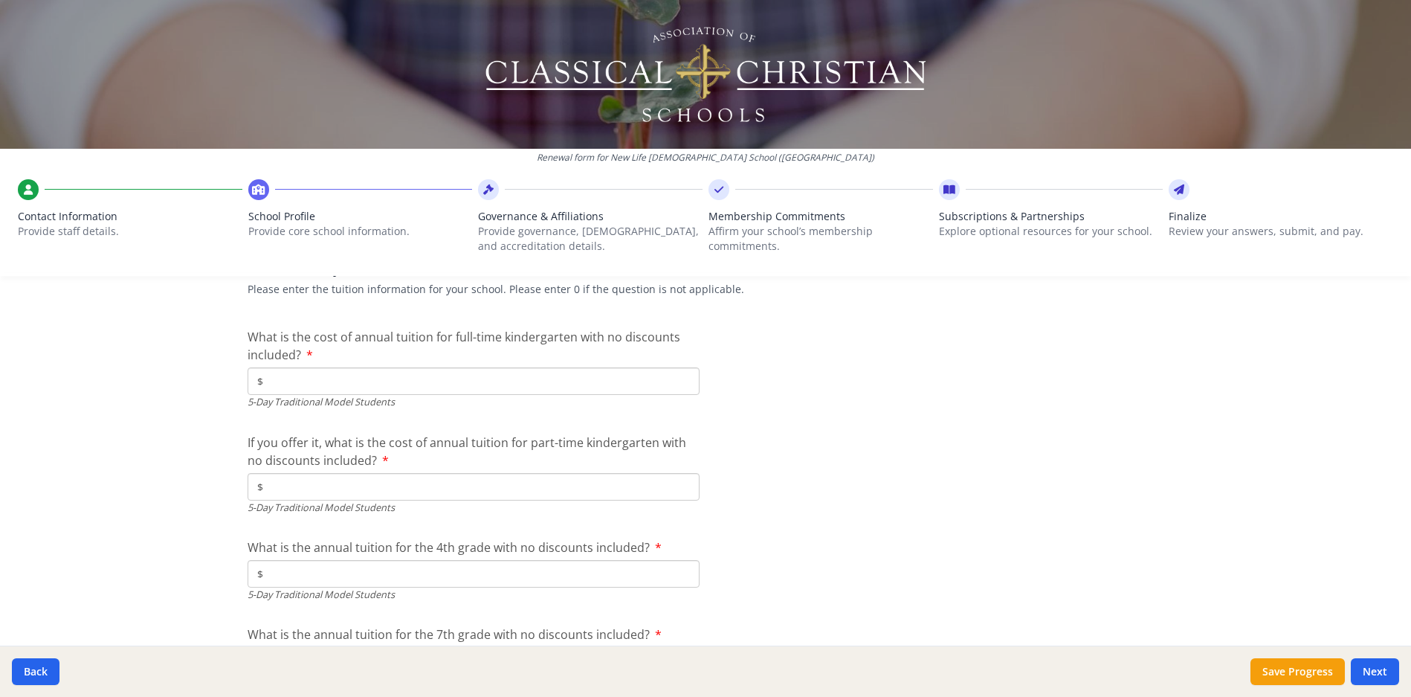
type input "0"
click at [365, 384] on input "$" at bounding box center [474, 381] width 452 height 28
type input "$7 250"
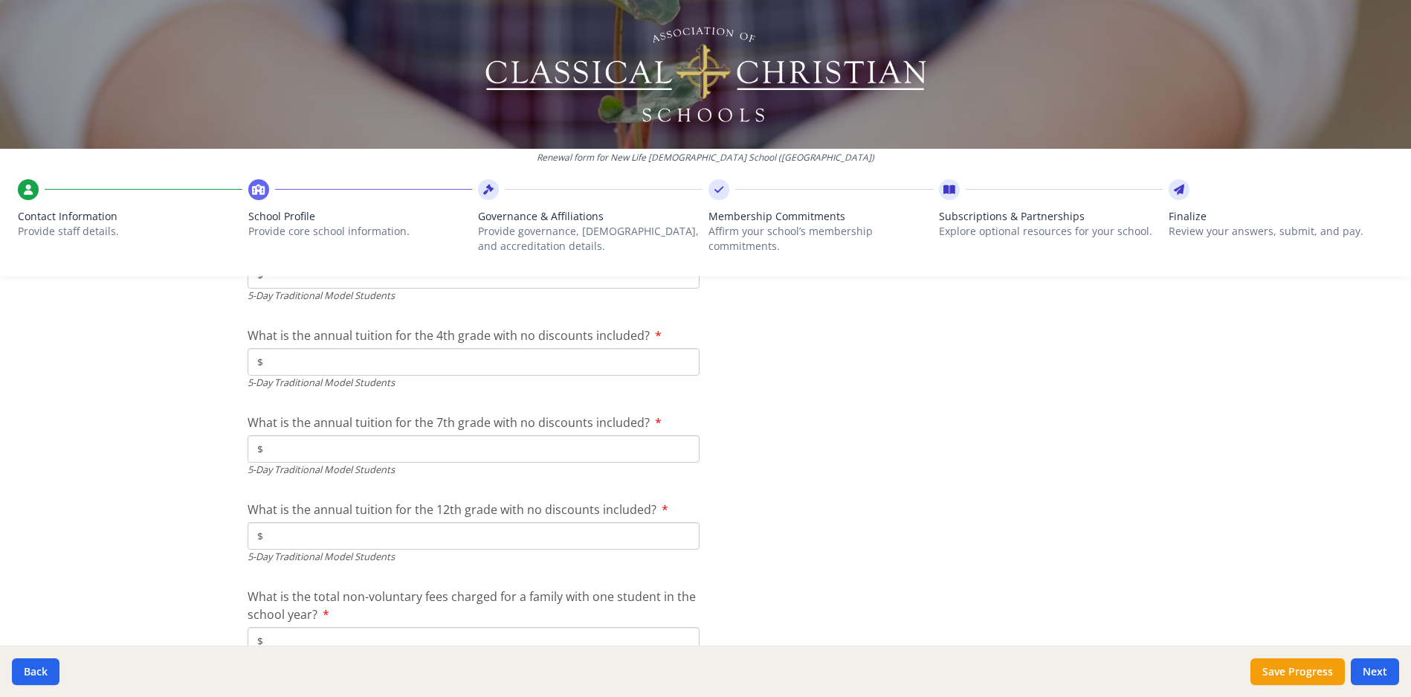
scroll to position [4097, 0]
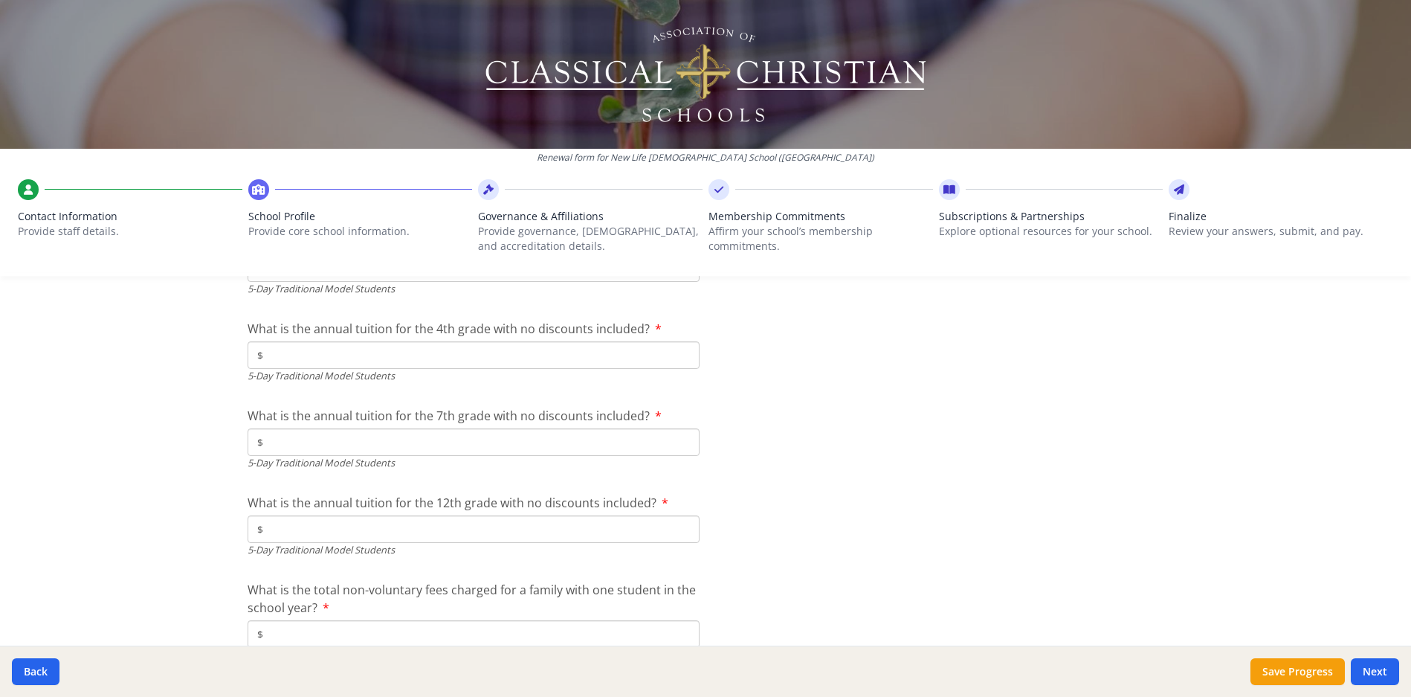
click at [314, 353] on input "$" at bounding box center [474, 355] width 452 height 28
type input "$7 250"
click at [310, 442] on input "$" at bounding box center [474, 442] width 452 height 28
type input "$7 250"
click at [328, 536] on input "$" at bounding box center [474, 529] width 452 height 28
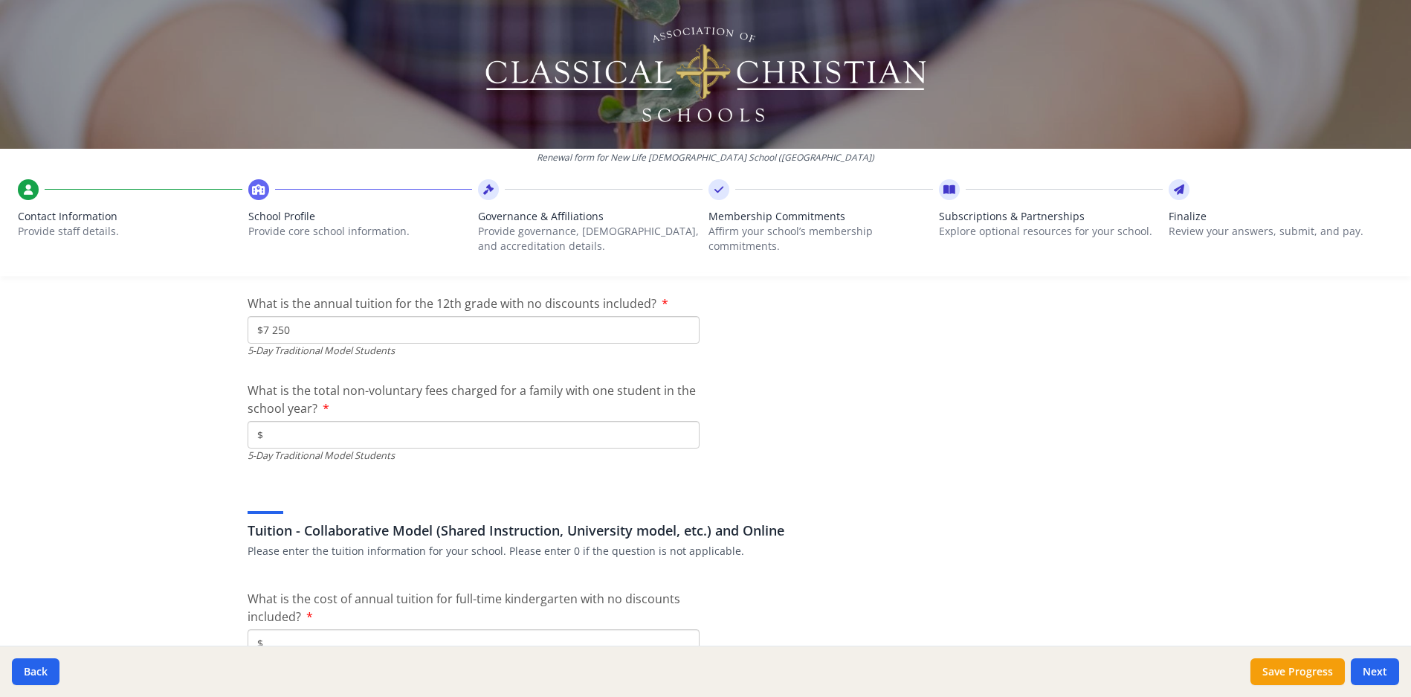
scroll to position [4340, 0]
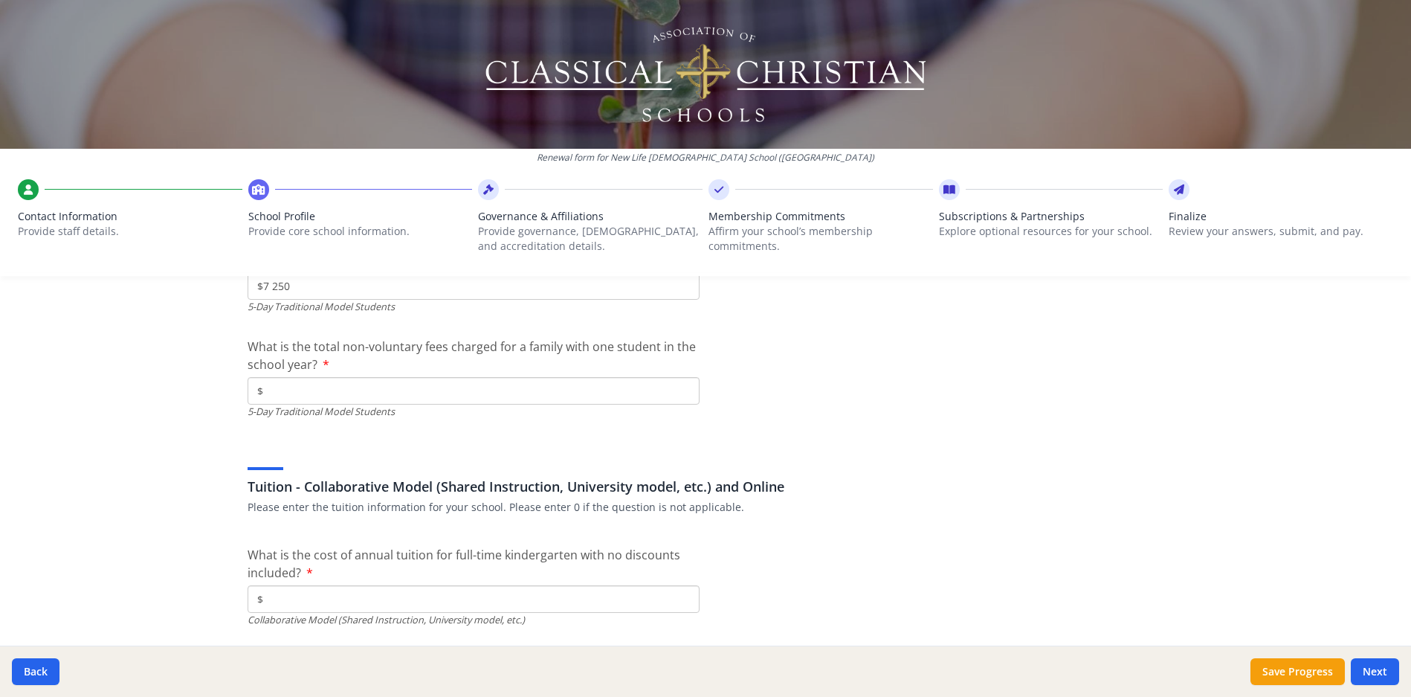
type input "$7 250"
click at [332, 390] on input "$" at bounding box center [474, 391] width 452 height 28
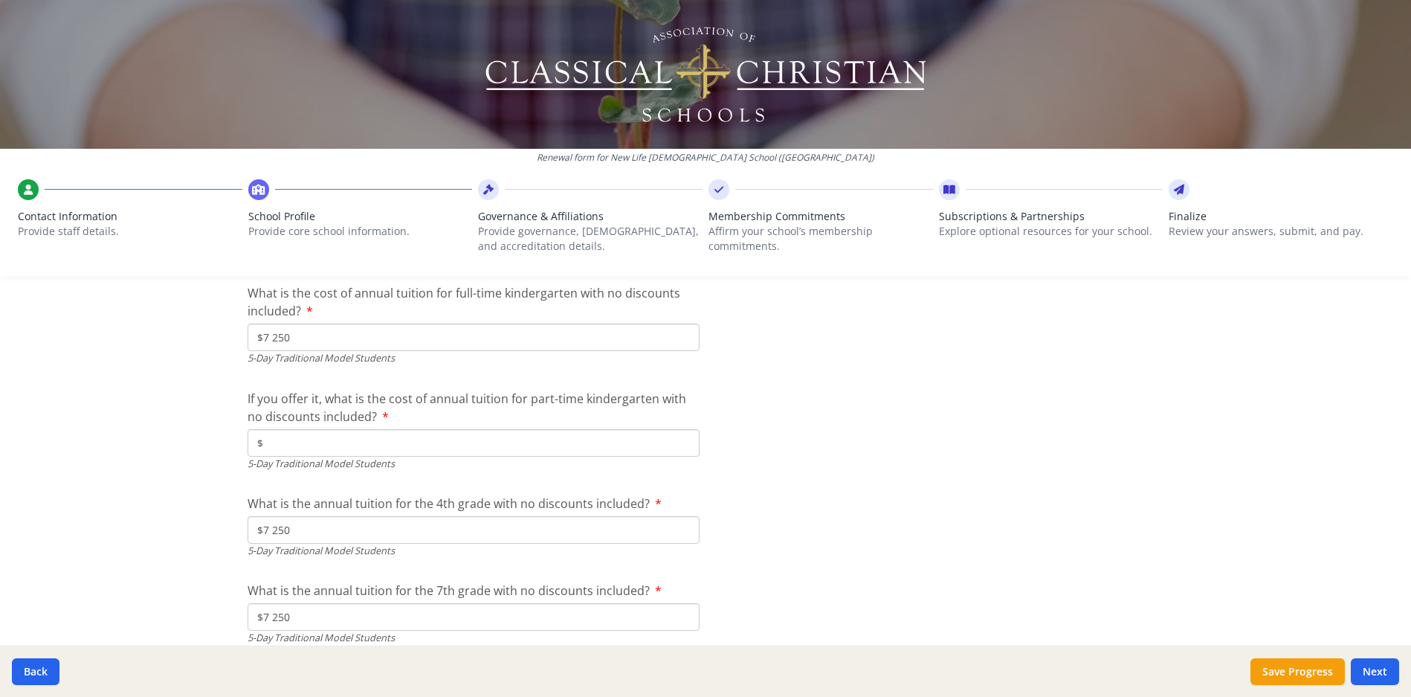
scroll to position [3923, 0]
type input "$0"
click at [401, 447] on input "$" at bounding box center [474, 443] width 452 height 28
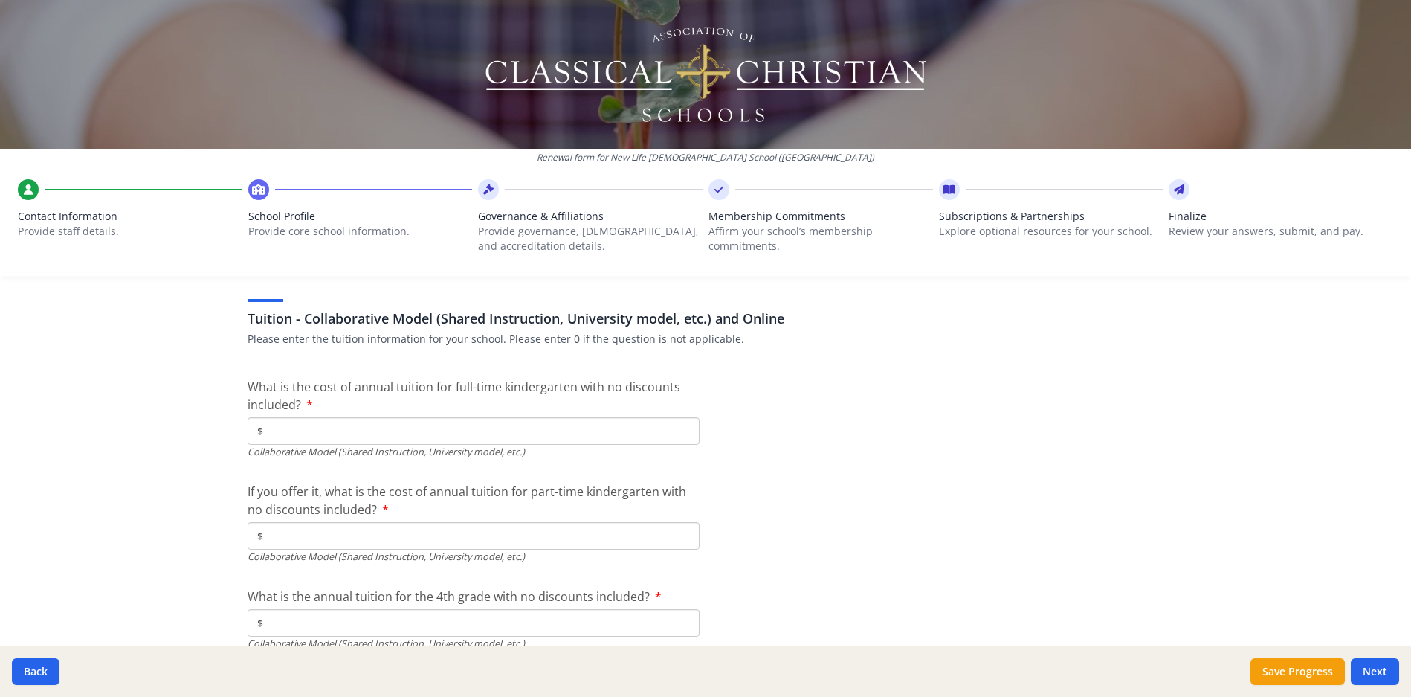
scroll to position [4496, 0]
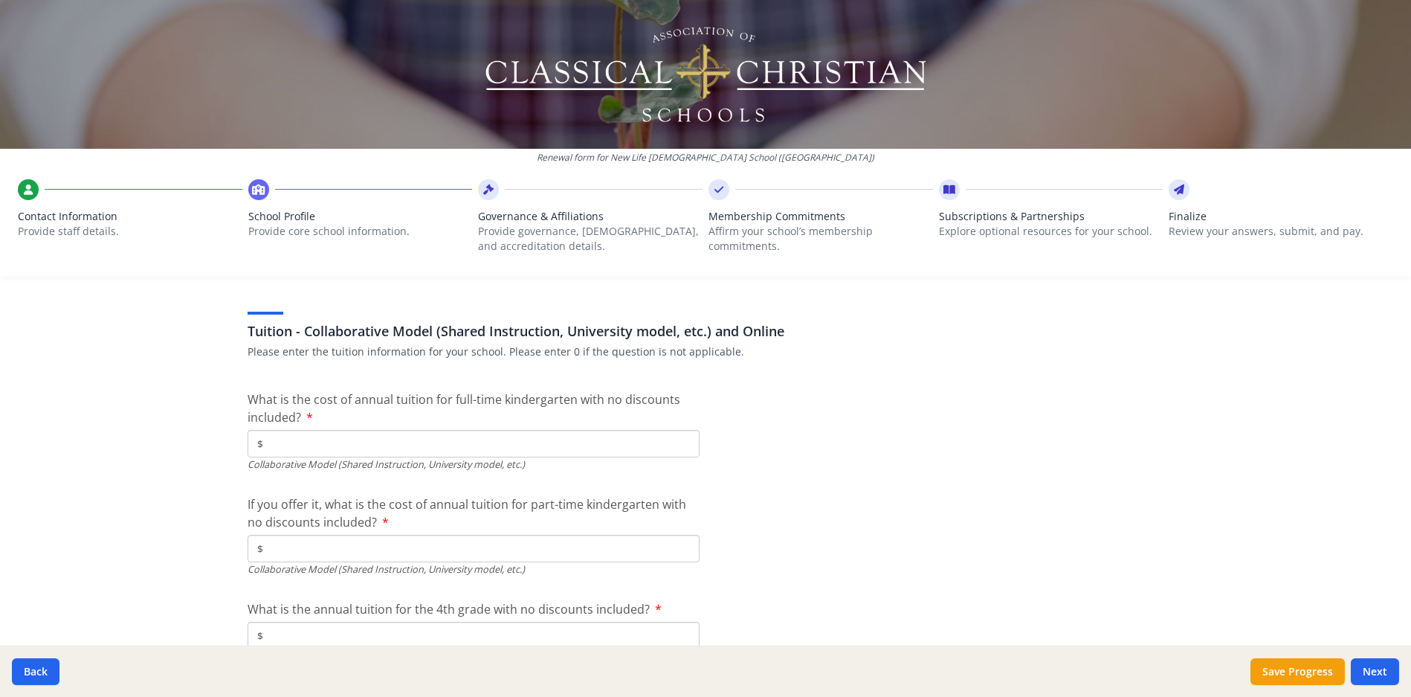
type input "$0"
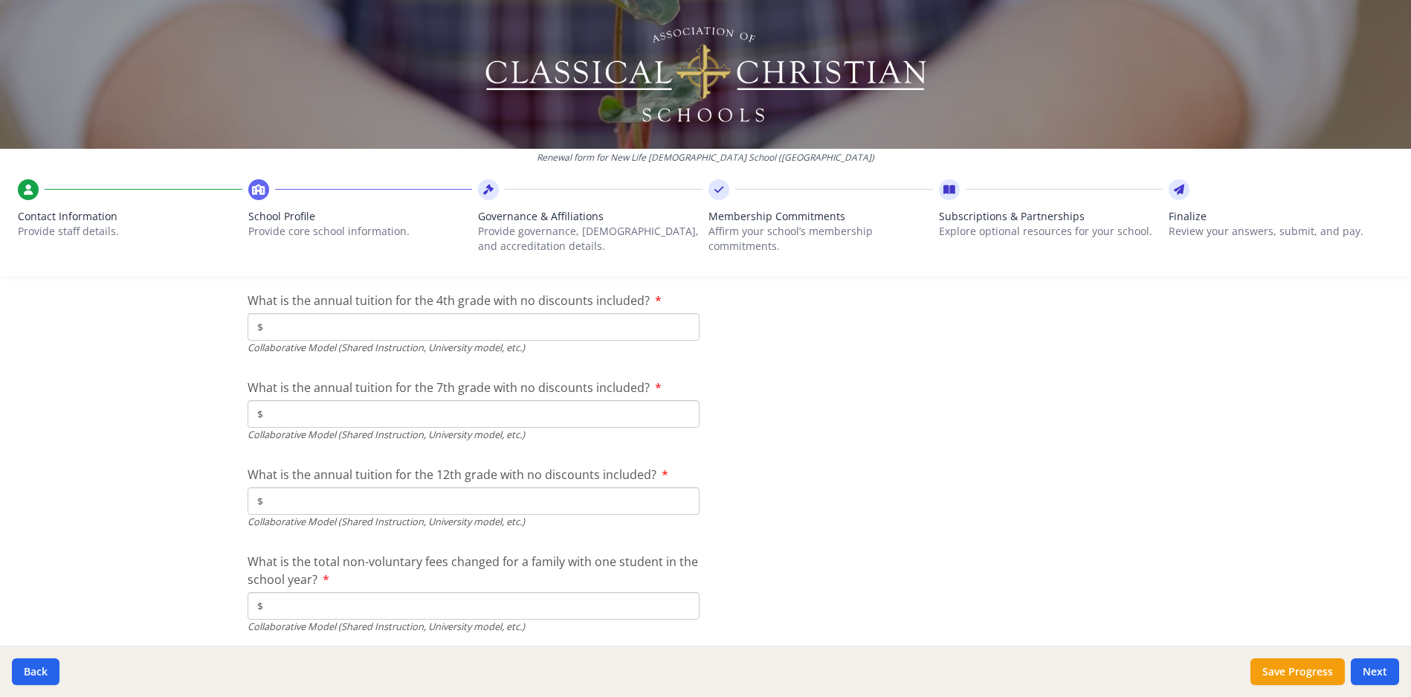
scroll to position [4796, 0]
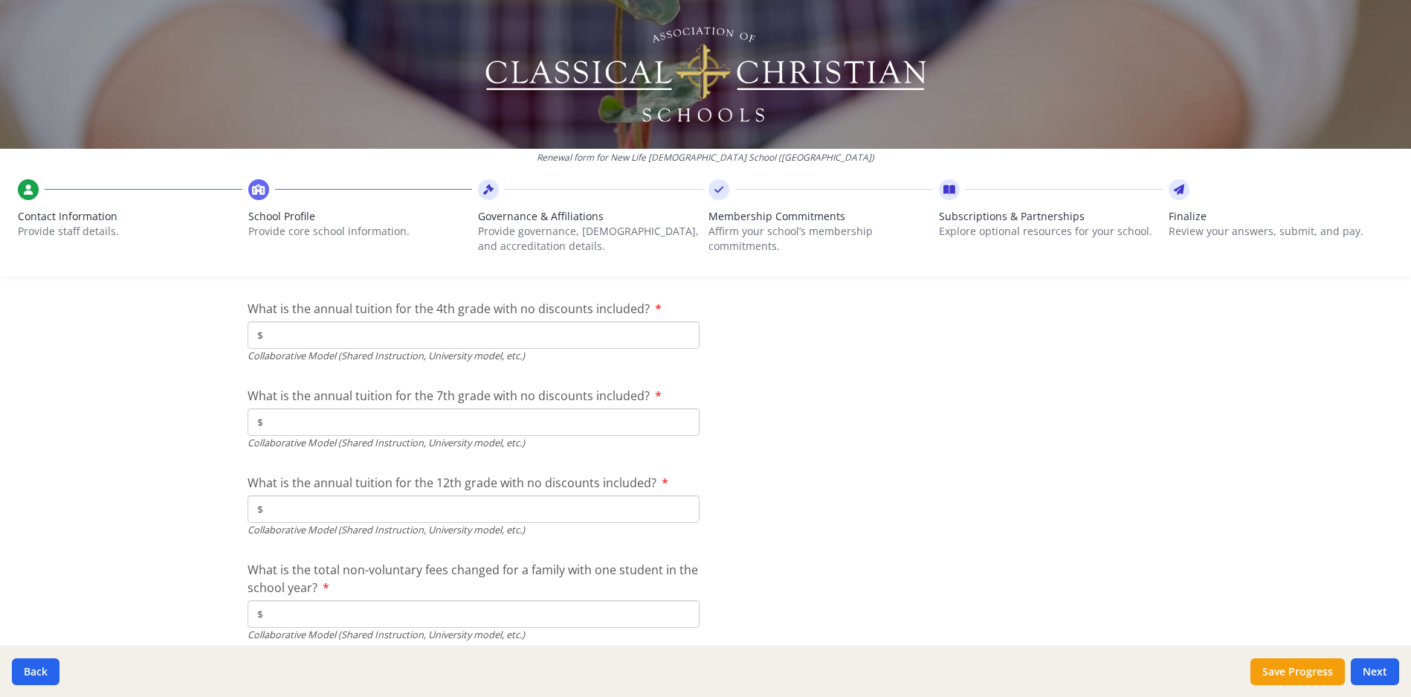
type input "$0"
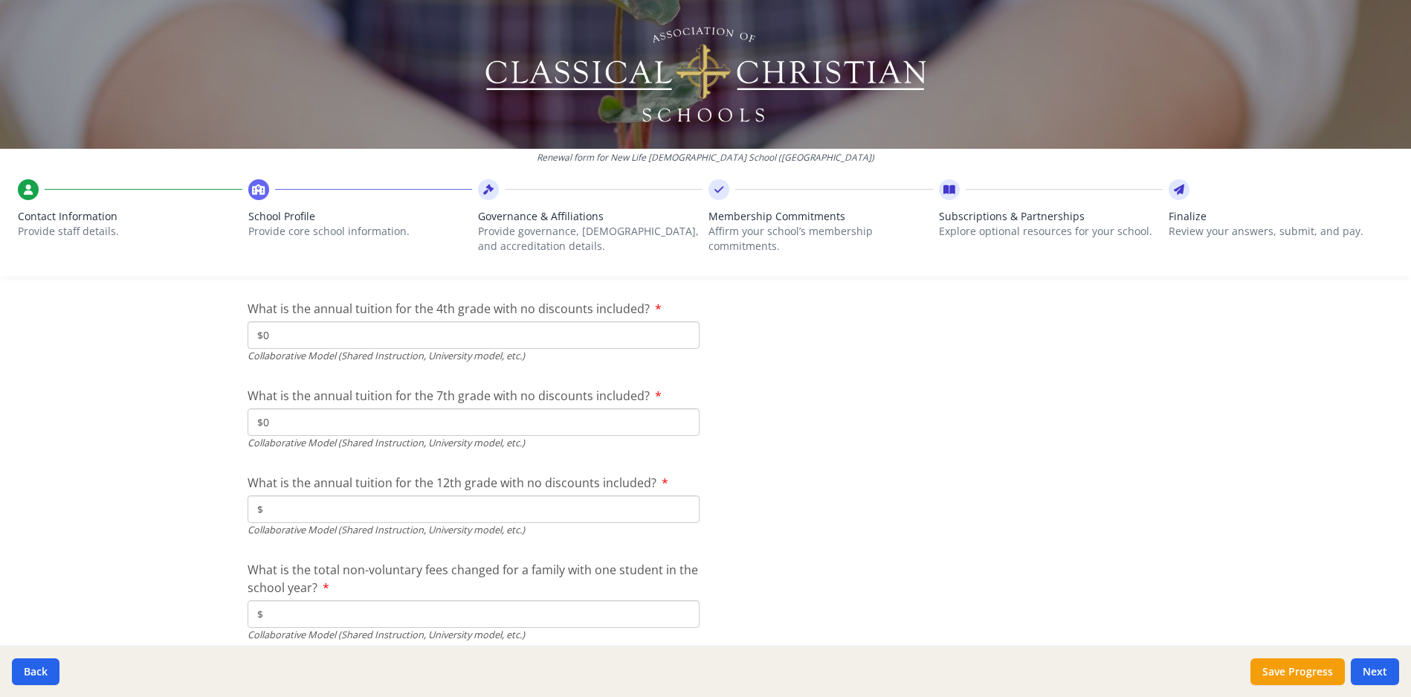
click at [338, 619] on input "$" at bounding box center [474, 614] width 452 height 28
type input "$0"
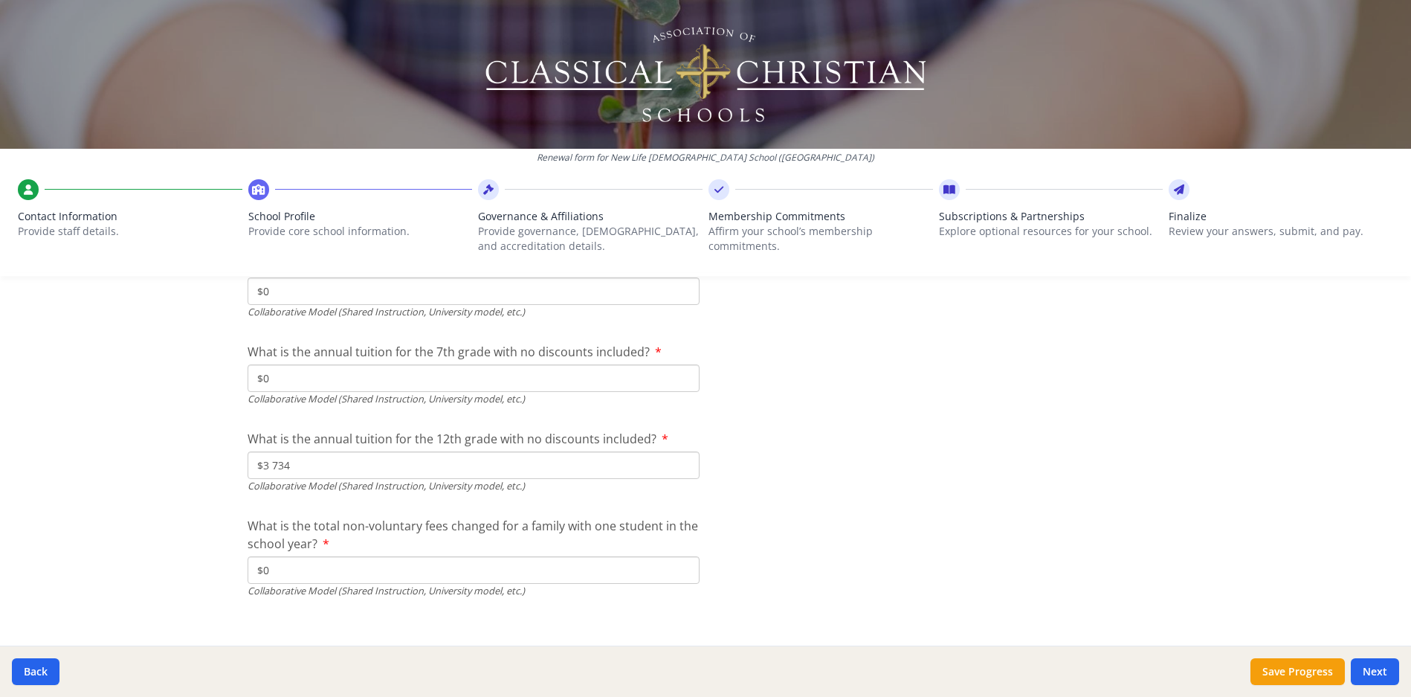
scroll to position [4856, 0]
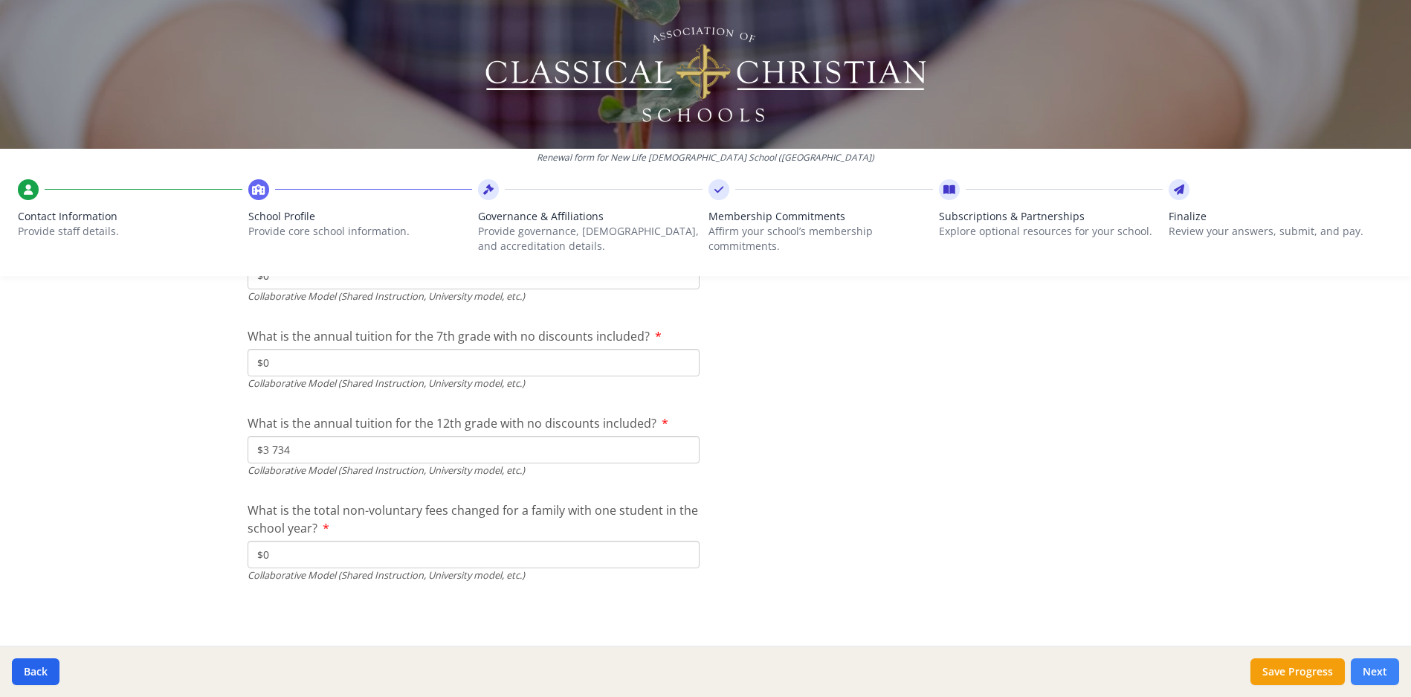
type input "$3 734"
click at [1374, 672] on button "Next" at bounding box center [1375, 671] width 48 height 27
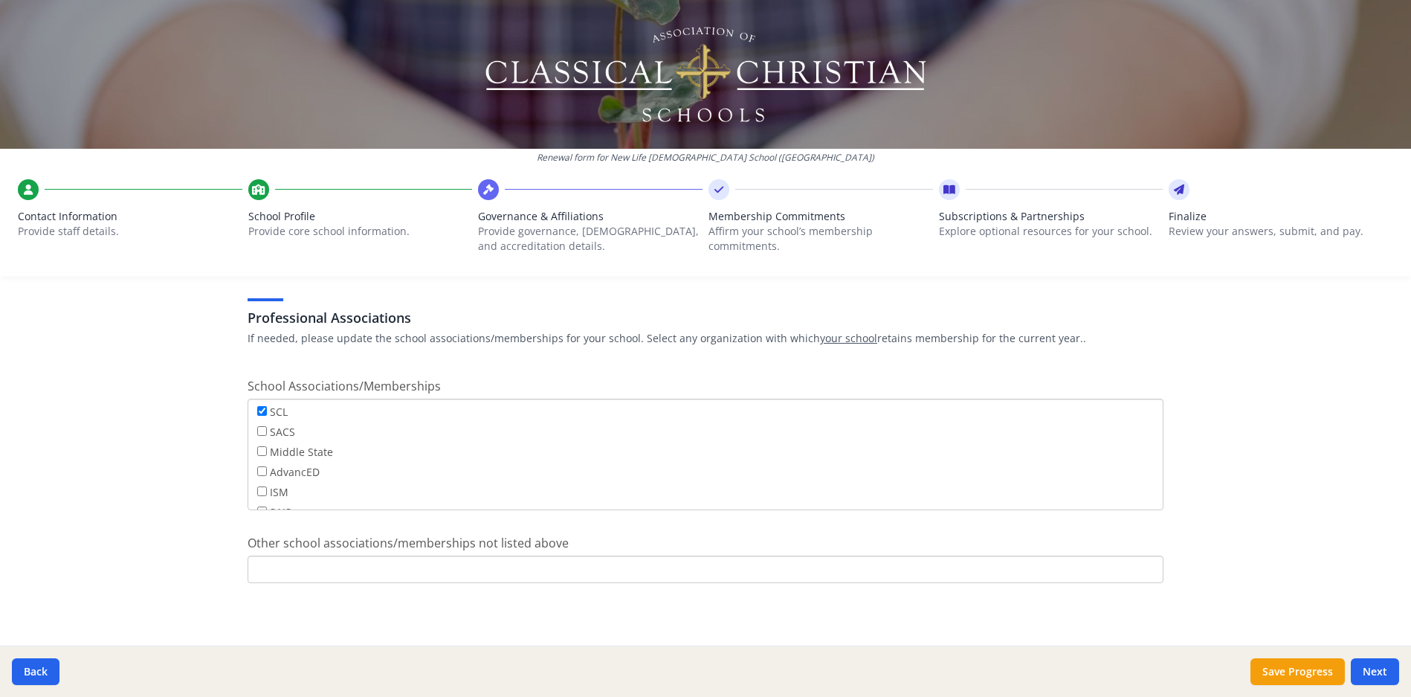
scroll to position [120, 0]
click at [1378, 671] on button "Next" at bounding box center [1375, 671] width 48 height 27
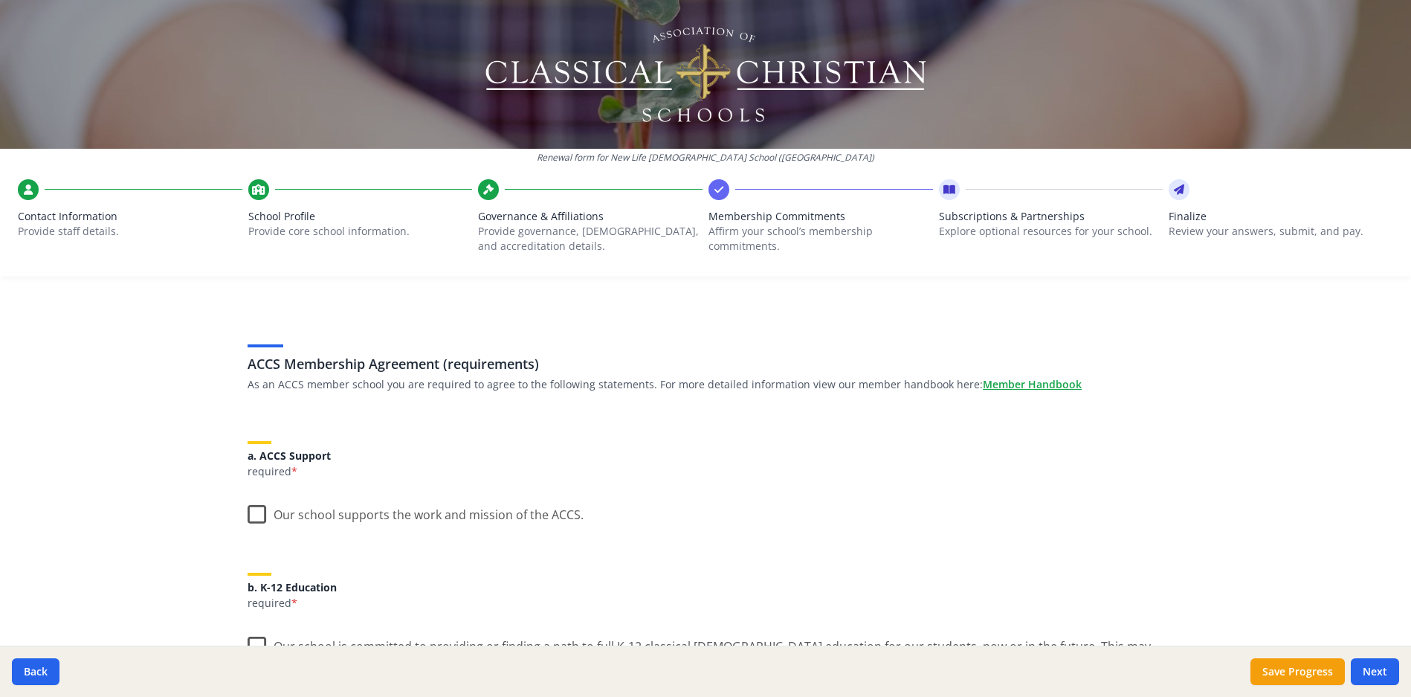
scroll to position [45, 0]
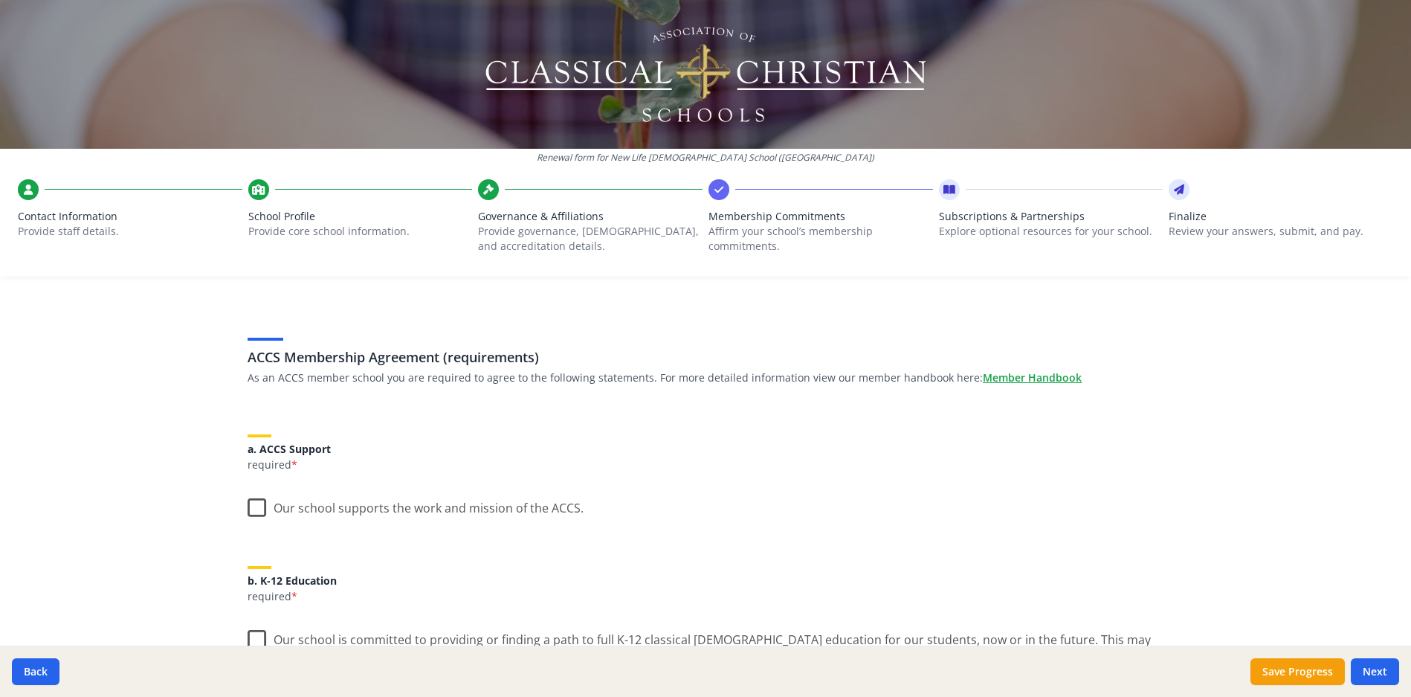
click at [258, 508] on label "Our school supports the work and mission of the ACCS." at bounding box center [416, 504] width 336 height 32
click at [0, 0] on input "Our school supports the work and mission of the ACCS." at bounding box center [0, 0] width 0 height 0
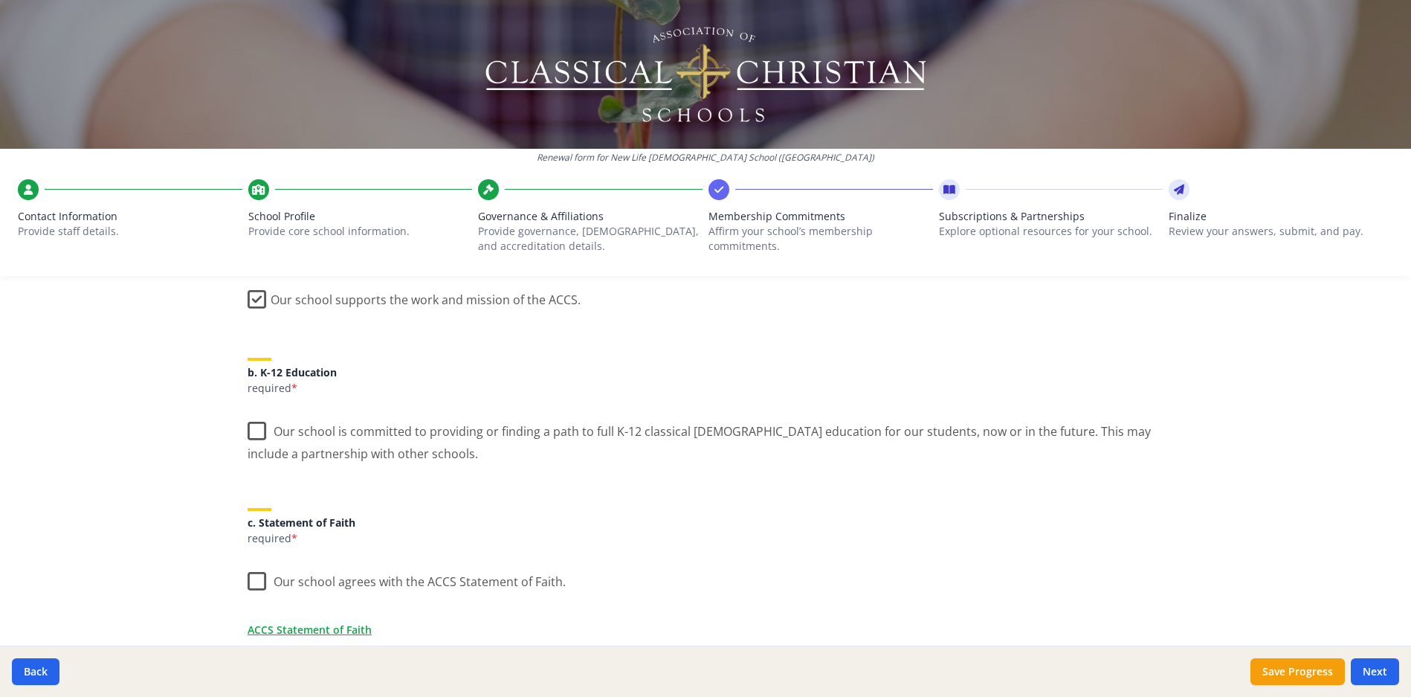
scroll to position [256, 0]
click at [248, 427] on label "Our school is committed to providing or finding a path to full K-12 classical C…" at bounding box center [706, 435] width 916 height 50
click at [0, 0] on input "Our school is committed to providing or finding a path to full K-12 classical C…" at bounding box center [0, 0] width 0 height 0
click at [256, 578] on label "Our school agrees with the ACCS Statement of Faith." at bounding box center [407, 576] width 318 height 32
click at [0, 0] on input "Our school agrees with the ACCS Statement of Faith." at bounding box center [0, 0] width 0 height 0
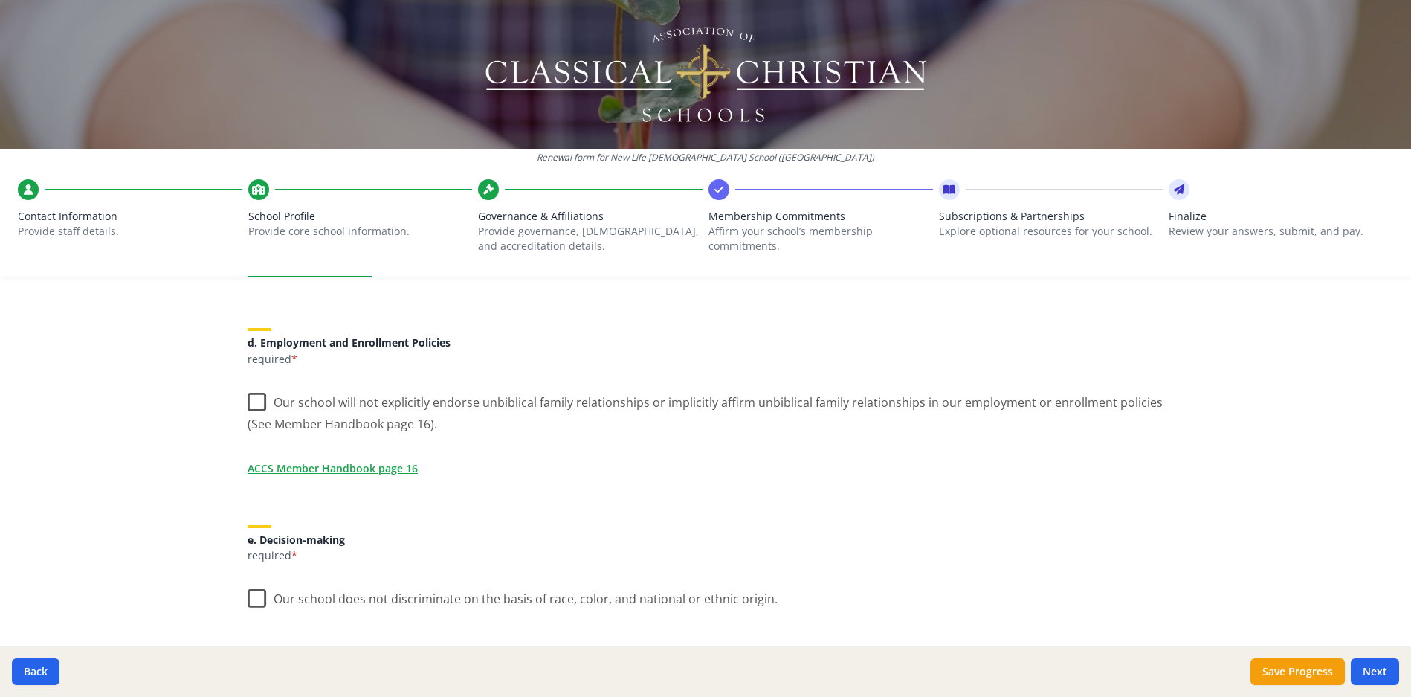
scroll to position [616, 0]
click at [252, 399] on label "Our school will not explicitly endorse unbiblical family relationships or impli…" at bounding box center [706, 403] width 916 height 50
click at [0, 0] on input "Our school will not explicitly endorse unbiblical family relationships or impli…" at bounding box center [0, 0] width 0 height 0
click at [248, 589] on label "Our school does not discriminate on the basis of race, color, and national or e…" at bounding box center [513, 591] width 530 height 32
click at [0, 0] on input "Our school does not discriminate on the basis of race, color, and national or e…" at bounding box center [0, 0] width 0 height 0
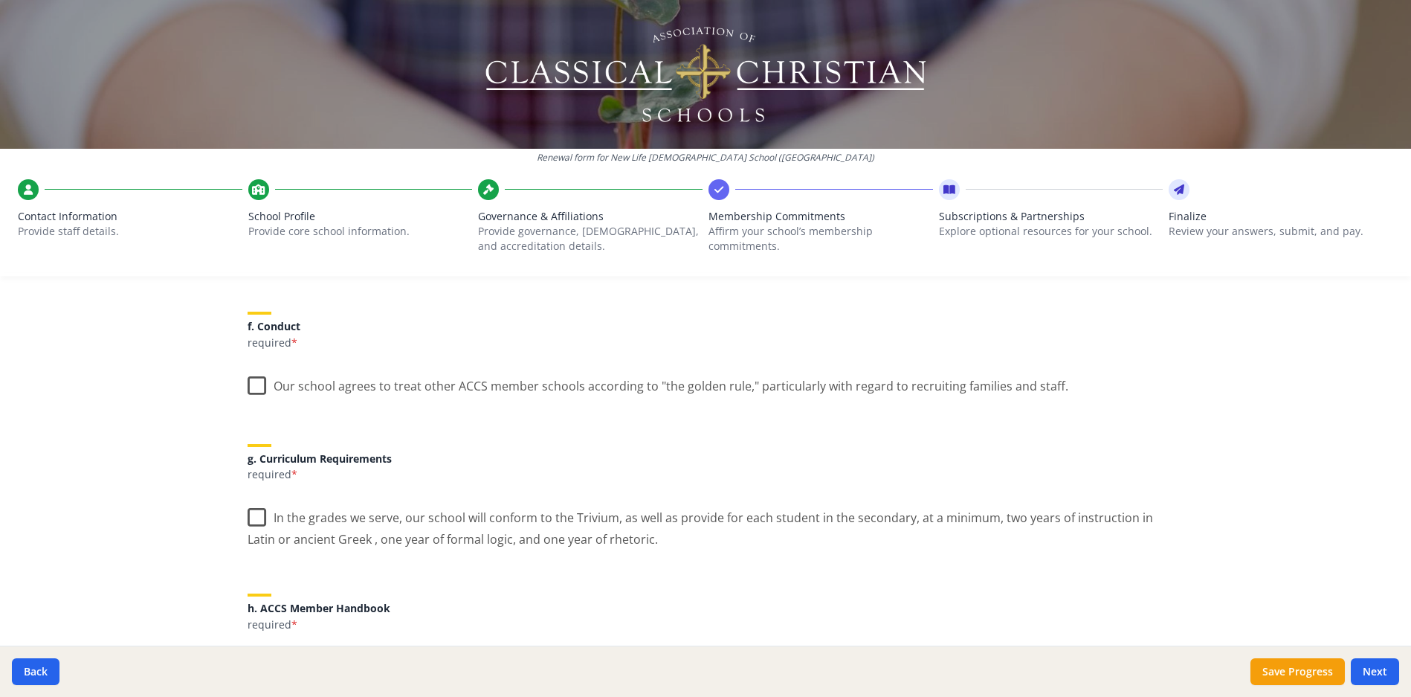
scroll to position [961, 0]
click at [250, 378] on label "Our school agrees to treat other ACCS member schools according to "the golden r…" at bounding box center [658, 378] width 821 height 32
click at [0, 0] on input "Our school agrees to treat other ACCS member schools according to "the golden r…" at bounding box center [0, 0] width 0 height 0
click at [256, 507] on label "In the grades we serve, our school will conform to the Trivium, as well as prov…" at bounding box center [706, 519] width 916 height 50
click at [0, 0] on input "In the grades we serve, our school will conform to the Trivium, as well as prov…" at bounding box center [0, 0] width 0 height 0
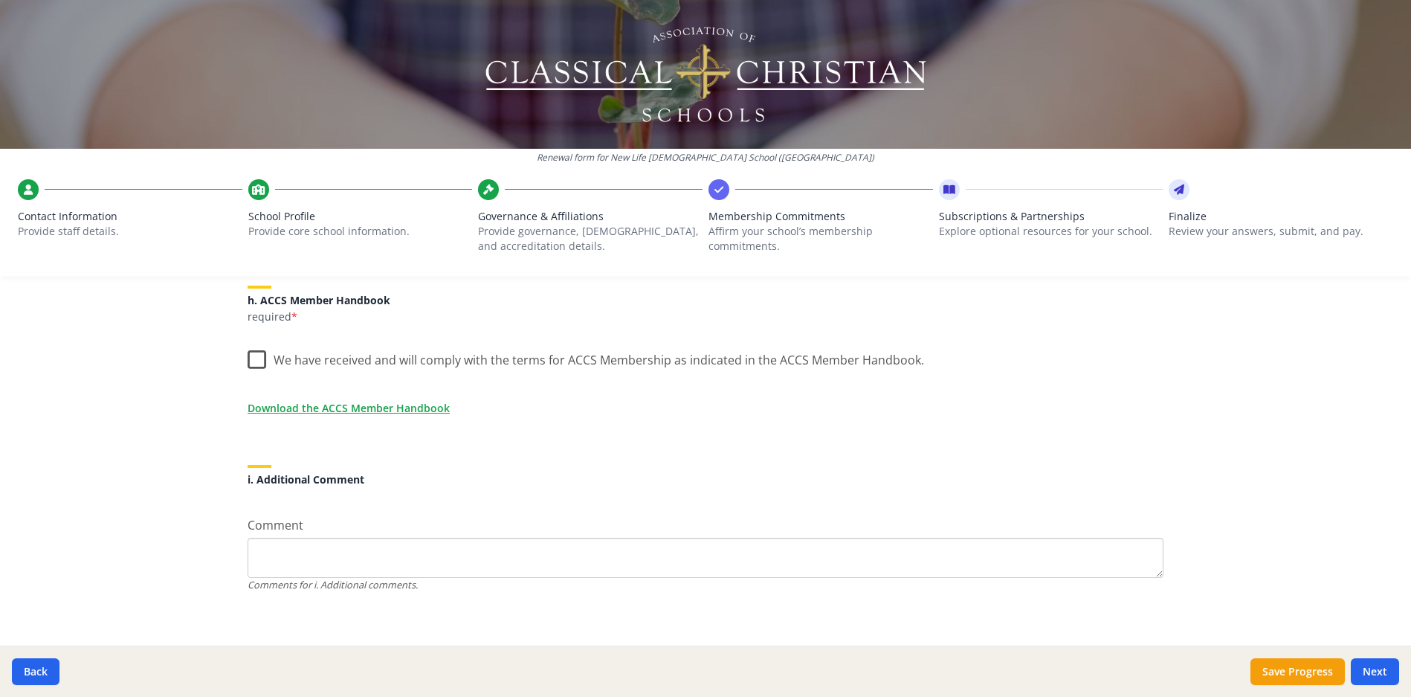
scroll to position [1274, 0]
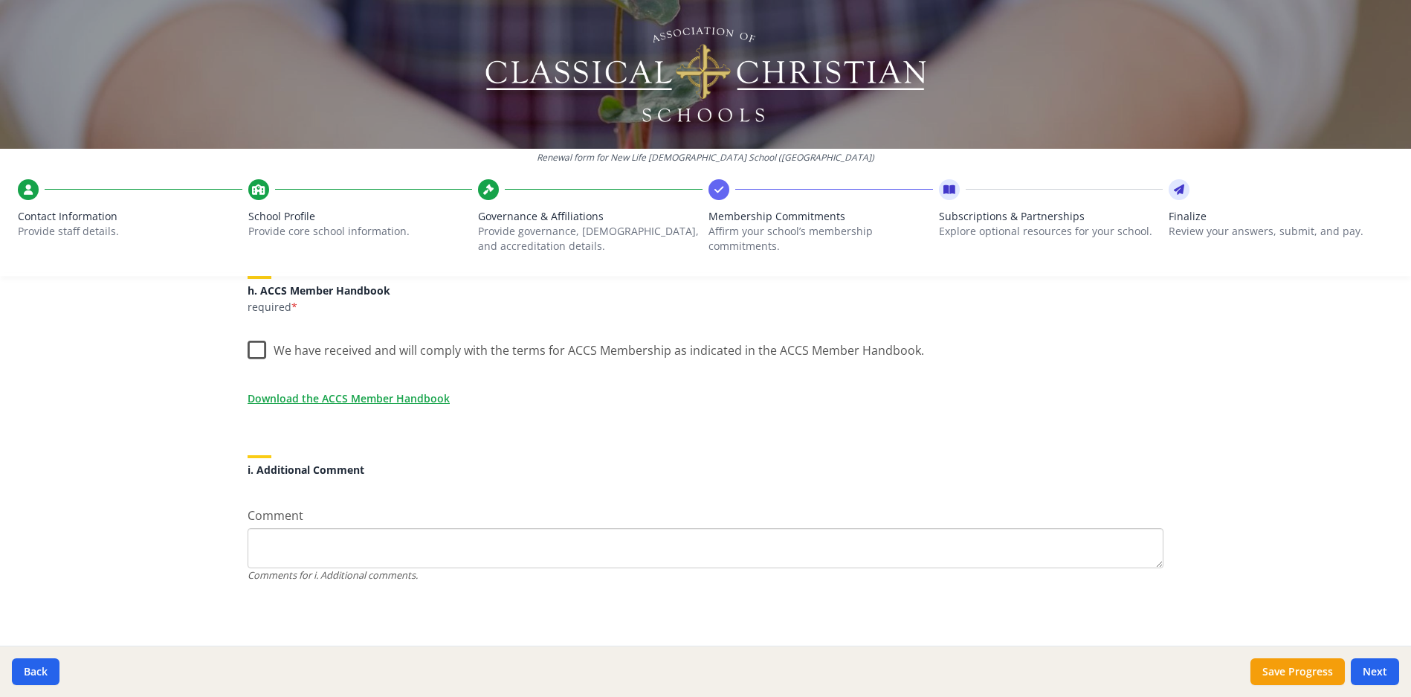
click at [248, 349] on label "We have received and will comply with the terms for ACCS Membership as indicate…" at bounding box center [586, 347] width 676 height 32
click at [0, 0] on input "We have received and will comply with the terms for ACCS Membership as indicate…" at bounding box center [0, 0] width 0 height 0
click at [1389, 669] on button "Next" at bounding box center [1375, 671] width 48 height 27
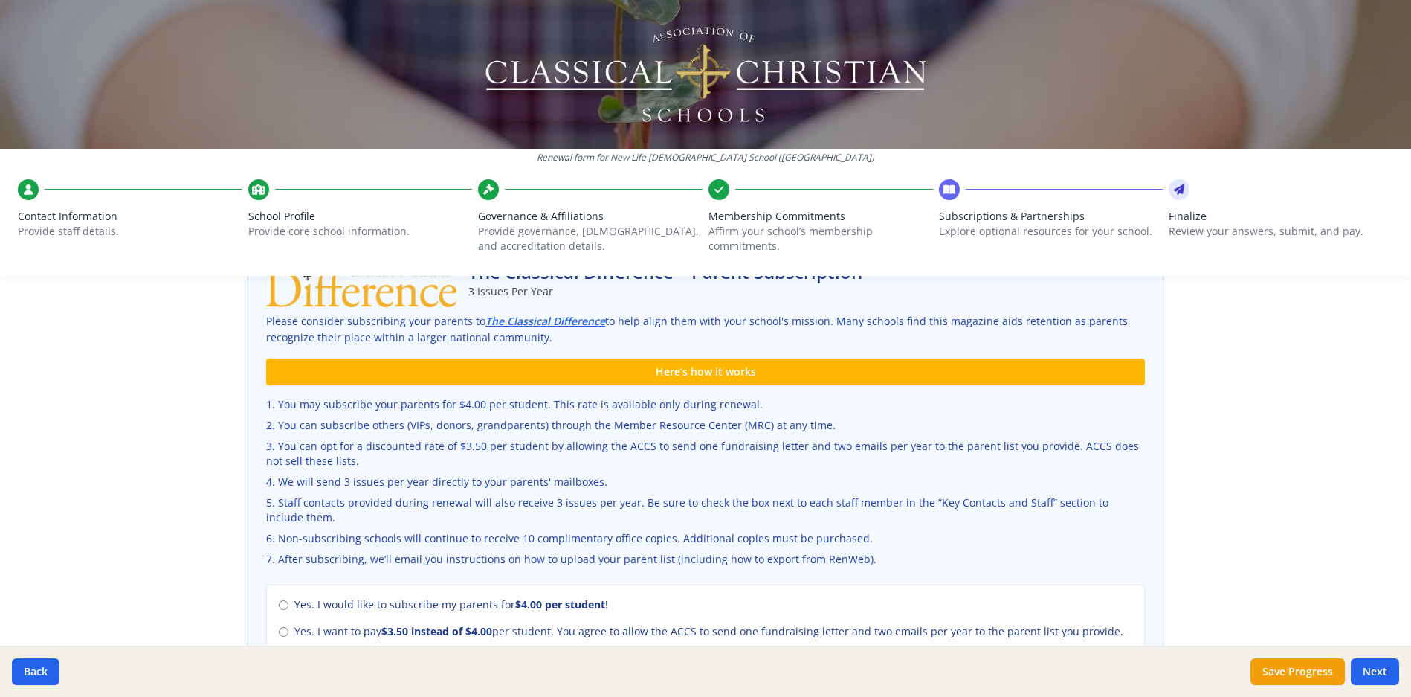
scroll to position [406, 0]
